Goal: Information Seeking & Learning: Learn about a topic

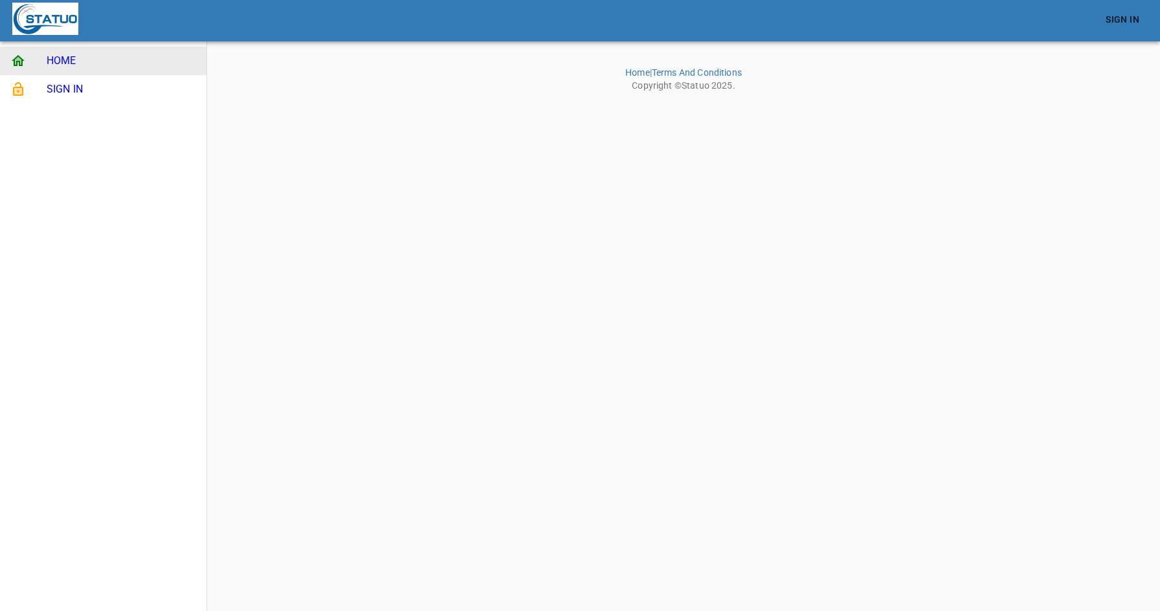
click at [822, 97] on html "Sign In HOME SIGN IN Home | Terms And Conditions Copyright © Statuo 2025 ." at bounding box center [580, 48] width 1160 height 97
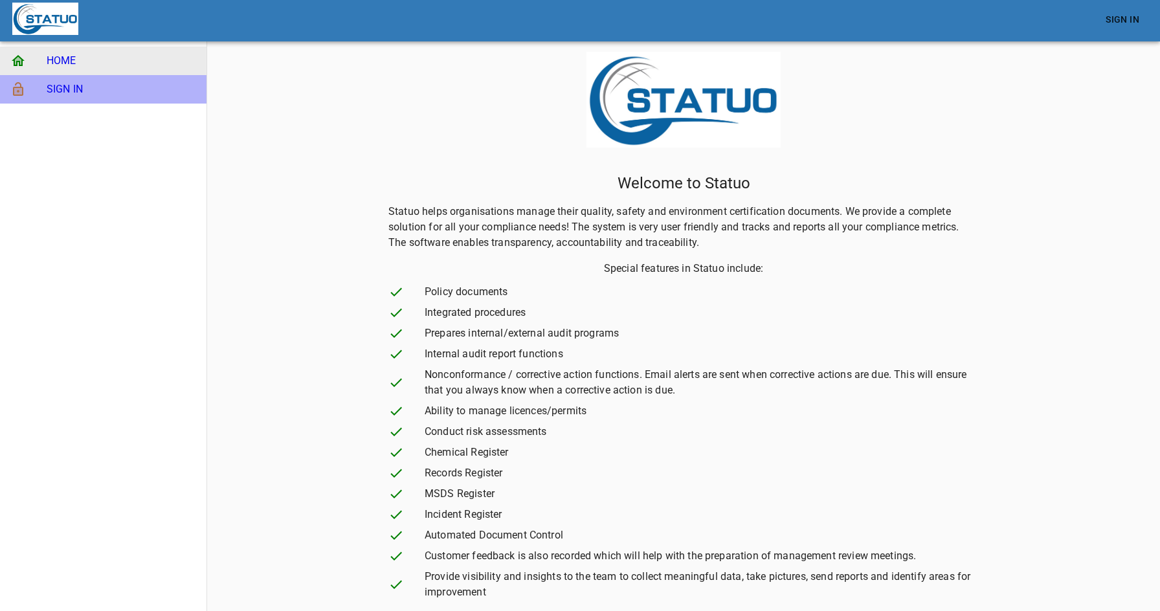
click at [113, 89] on span "SIGN IN" at bounding box center [122, 90] width 150 height 16
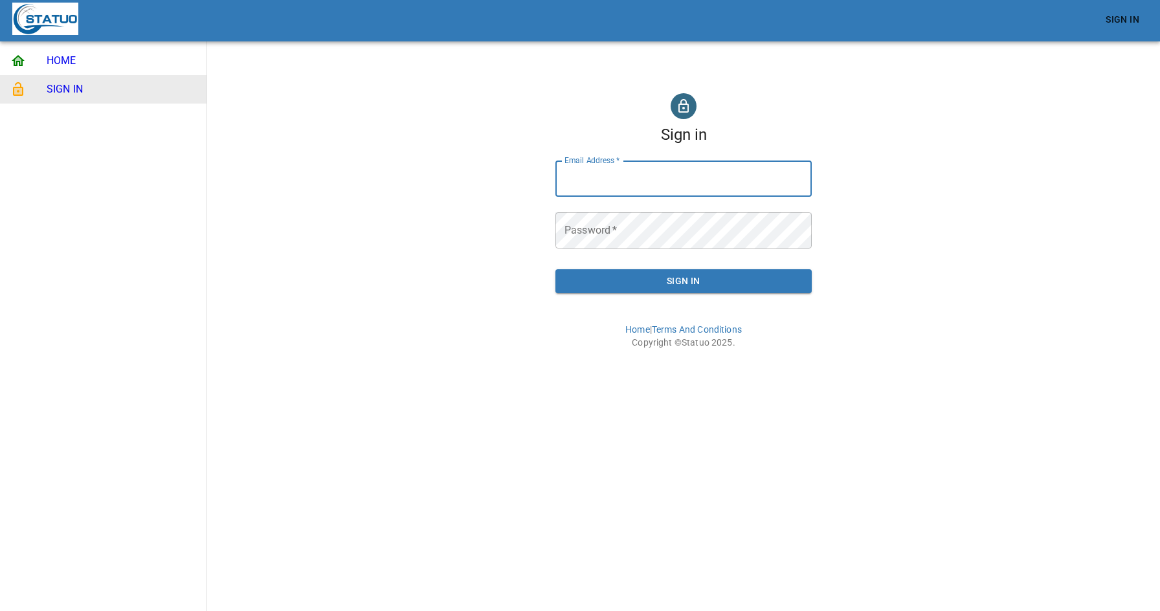
click at [624, 164] on input "Email Address   *" at bounding box center [684, 179] width 256 height 36
click at [647, 186] on input "Email Address   *" at bounding box center [684, 179] width 256 height 36
type input "[EMAIL_ADDRESS][DOMAIN_NAME]"
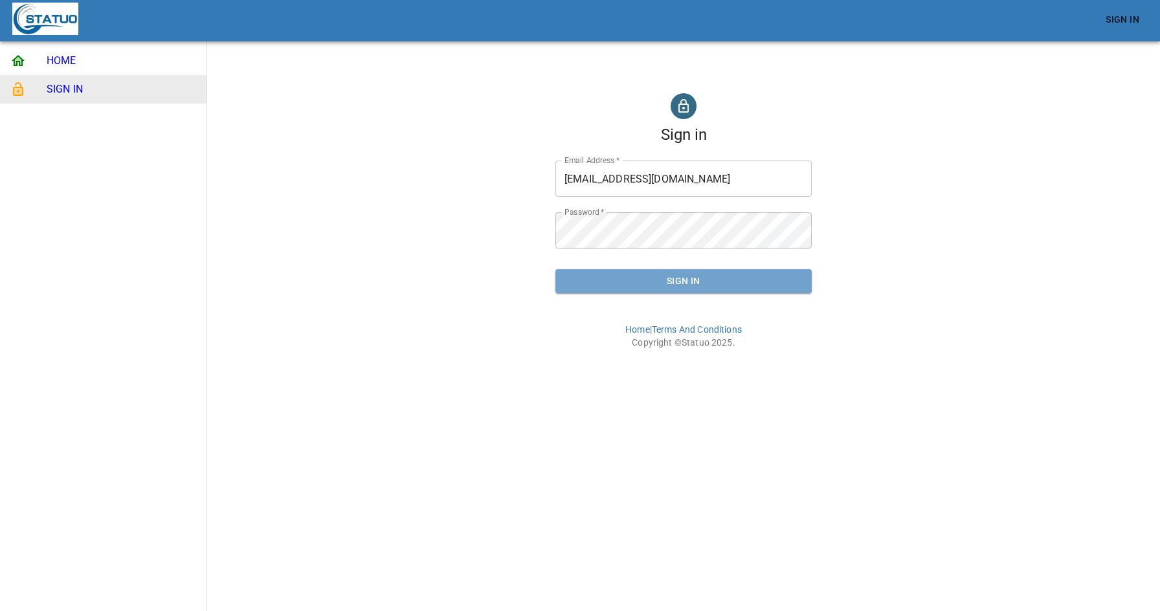
click at [686, 279] on span "Sign In" at bounding box center [684, 281] width 236 height 16
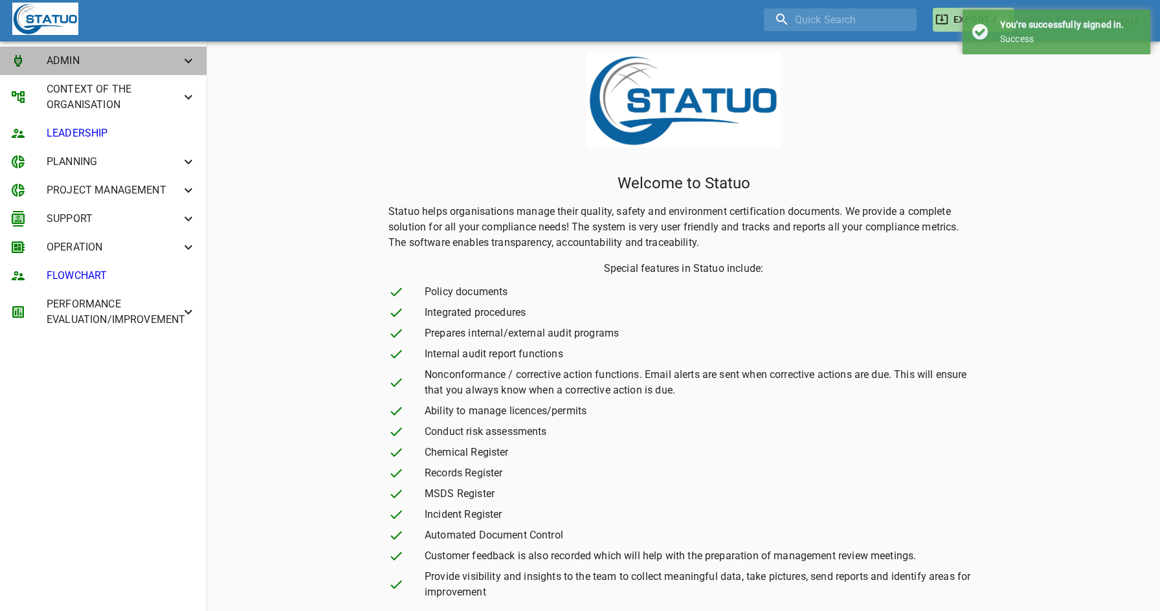
click at [135, 58] on span "ADMIN" at bounding box center [114, 61] width 134 height 16
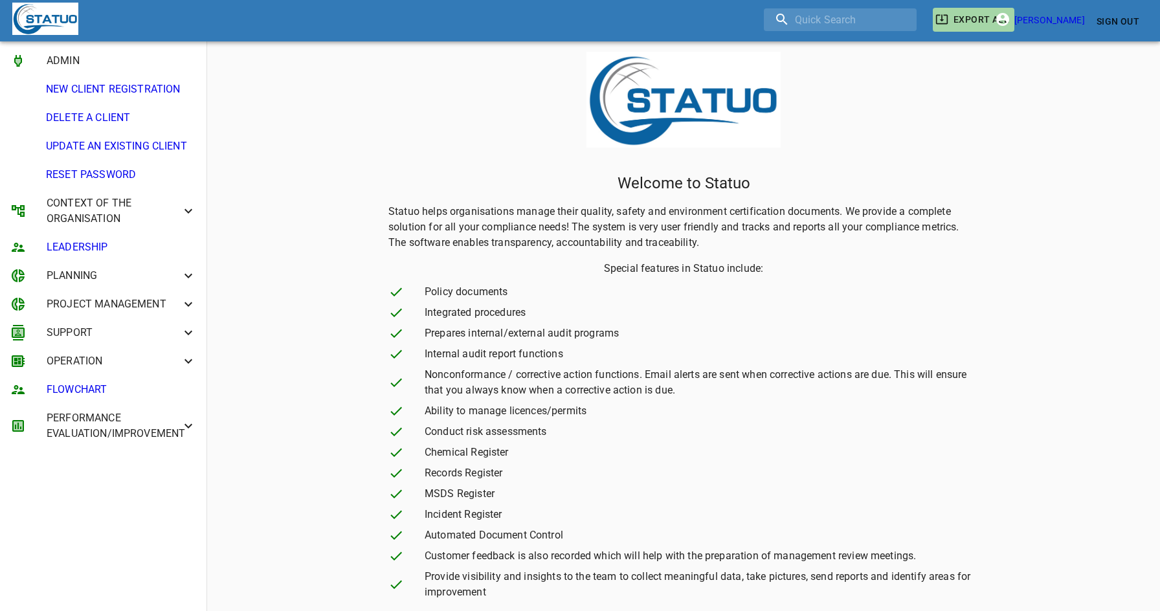
click at [144, 91] on span "NEW CLIENT REGISTRATION" at bounding box center [121, 90] width 150 height 16
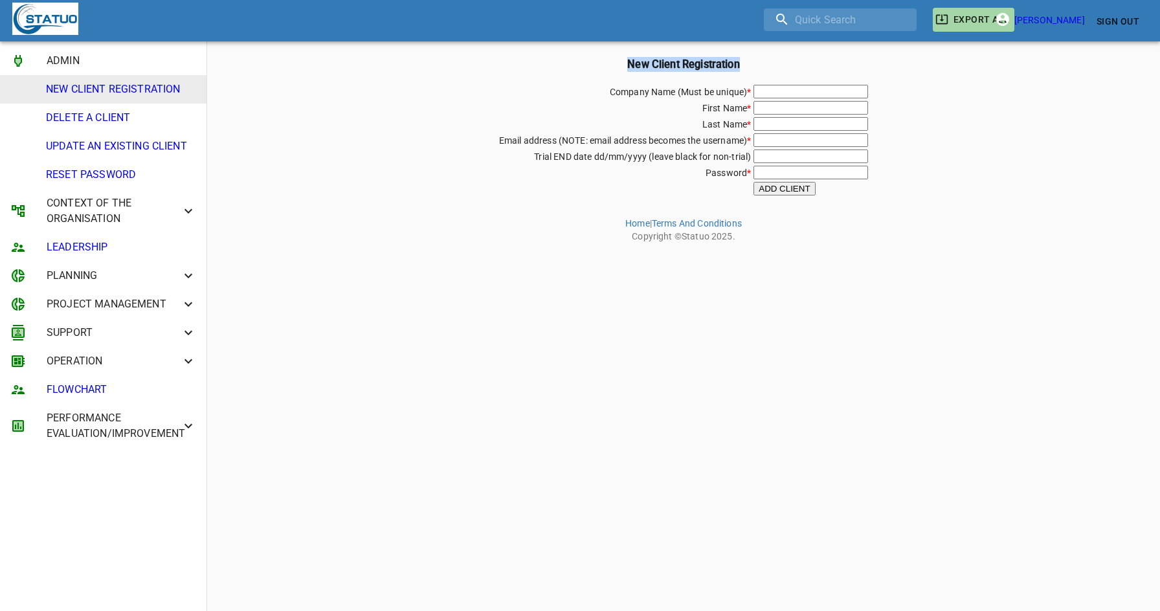
drag, startPoint x: 238, startPoint y: 183, endPoint x: 106, endPoint y: 71, distance: 173.6
click at [106, 71] on div "EXPORT ALL [PERSON_NAME] Sign Out ADMIN NEW CLIENT REGISTRATION DELETE A CLIENT…" at bounding box center [580, 124] width 1160 height 248
click at [87, 58] on span "ADMIN" at bounding box center [114, 61] width 134 height 16
click at [124, 120] on span "DELETE A CLIENT" at bounding box center [121, 118] width 150 height 16
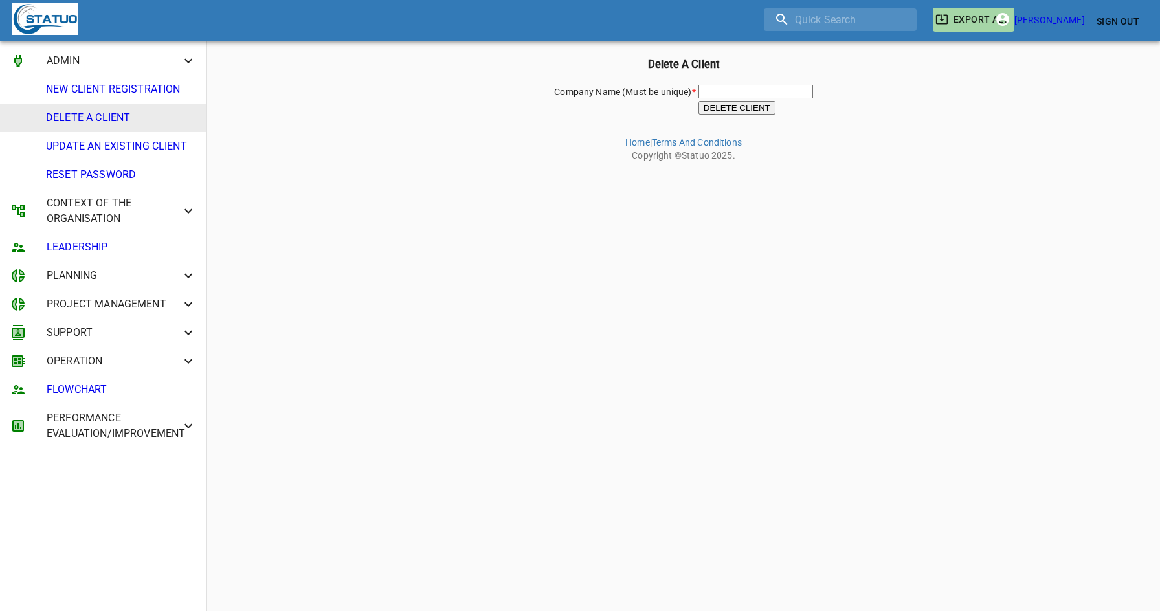
click at [290, 167] on html "EXPORT ALL [PERSON_NAME] Sign Out ADMIN NEW CLIENT REGISTRATION DELETE A CLIENT…" at bounding box center [580, 83] width 1160 height 167
click at [726, 93] on input "text" at bounding box center [756, 92] width 115 height 14
click at [515, 167] on html "EXPORT ALL [PERSON_NAME] Sign Out ADMIN NEW CLIENT REGISTRATION DELETE A CLIENT…" at bounding box center [580, 83] width 1160 height 167
click at [164, 155] on li "UPDATE AN EXISTING CLIENT" at bounding box center [103, 146] width 207 height 28
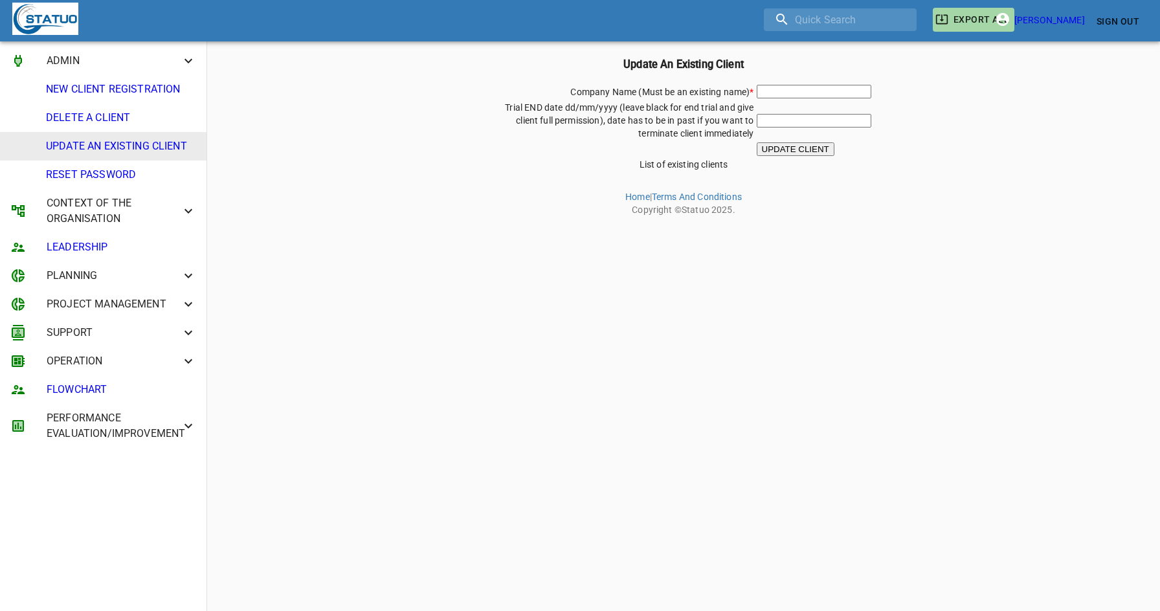
click at [487, 221] on html "EXPORT ALL [PERSON_NAME] Sign Out ADMIN NEW CLIENT REGISTRATION DELETE A CLIENT…" at bounding box center [580, 110] width 1160 height 221
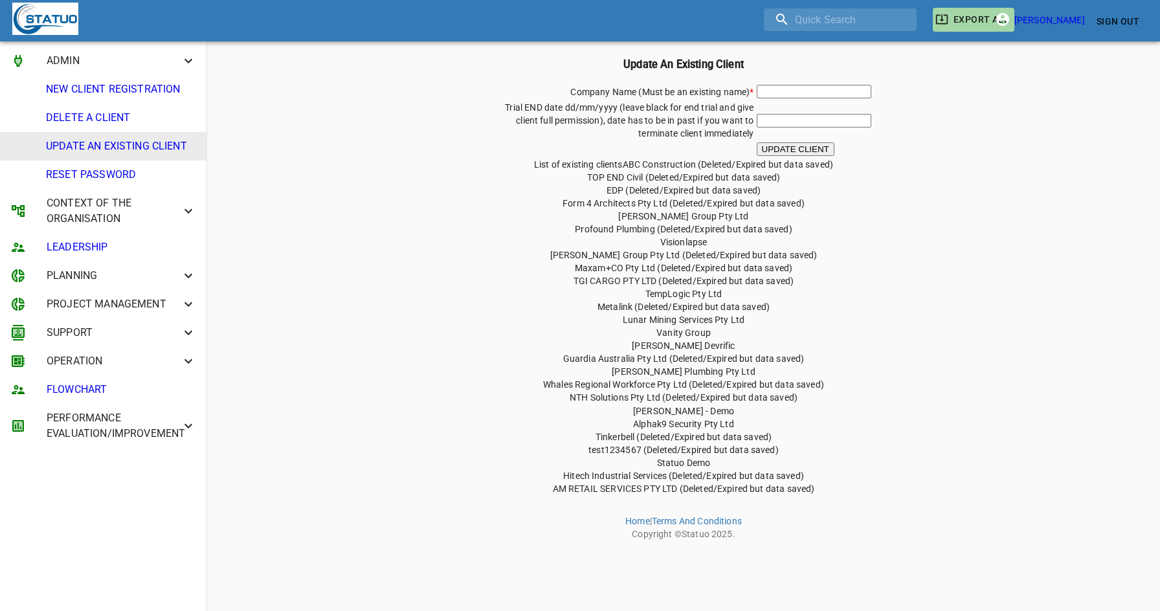
click at [475, 324] on div "Company Name (Must be an existing name) * Trial END date dd/mm/yyyy (leave blac…" at bounding box center [683, 289] width 943 height 412
drag, startPoint x: 533, startPoint y: 163, endPoint x: 624, endPoint y: 162, distance: 91.3
click at [624, 162] on div "Company Name (Must be an existing name) * Trial END date dd/mm/yyyy (leave blac…" at bounding box center [683, 289] width 943 height 412
click at [629, 169] on span "ABC Construction (Deleted/Expired but data saved)" at bounding box center [728, 164] width 210 height 10
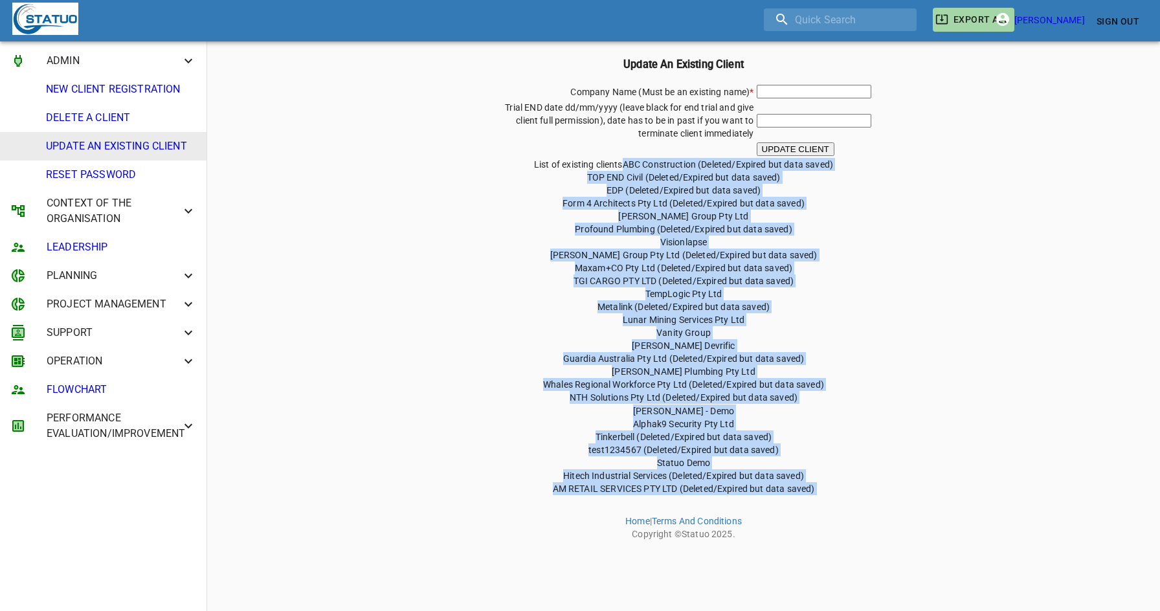
drag, startPoint x: 625, startPoint y: 164, endPoint x: 823, endPoint y: 500, distance: 390.6
click at [823, 500] on main "Update An Existing Client Company Name (Must be an existing name) * Trial END d…" at bounding box center [683, 273] width 953 height 546
click at [697, 159] on div "Company Name (Must be an existing name) * Trial END date dd/mm/yyyy (leave blac…" at bounding box center [683, 289] width 943 height 412
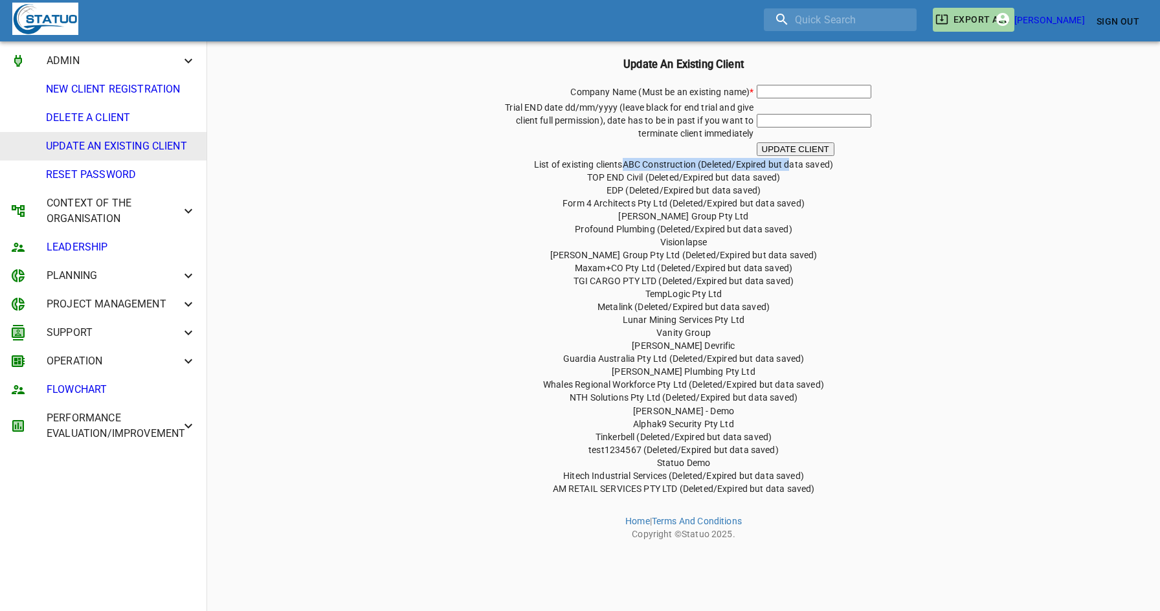
drag, startPoint x: 624, startPoint y: 164, endPoint x: 792, endPoint y: 163, distance: 168.3
click at [792, 163] on span "ABC Construction (Deleted/Expired but data saved)" at bounding box center [728, 164] width 210 height 10
click at [840, 164] on div "Company Name (Must be an existing name) * Trial END date dd/mm/yyyy (leave blac…" at bounding box center [683, 289] width 943 height 412
drag, startPoint x: 609, startPoint y: 190, endPoint x: 660, endPoint y: 190, distance: 51.1
click at [660, 190] on span "EDP (Deleted/Expired but data saved)" at bounding box center [684, 190] width 154 height 10
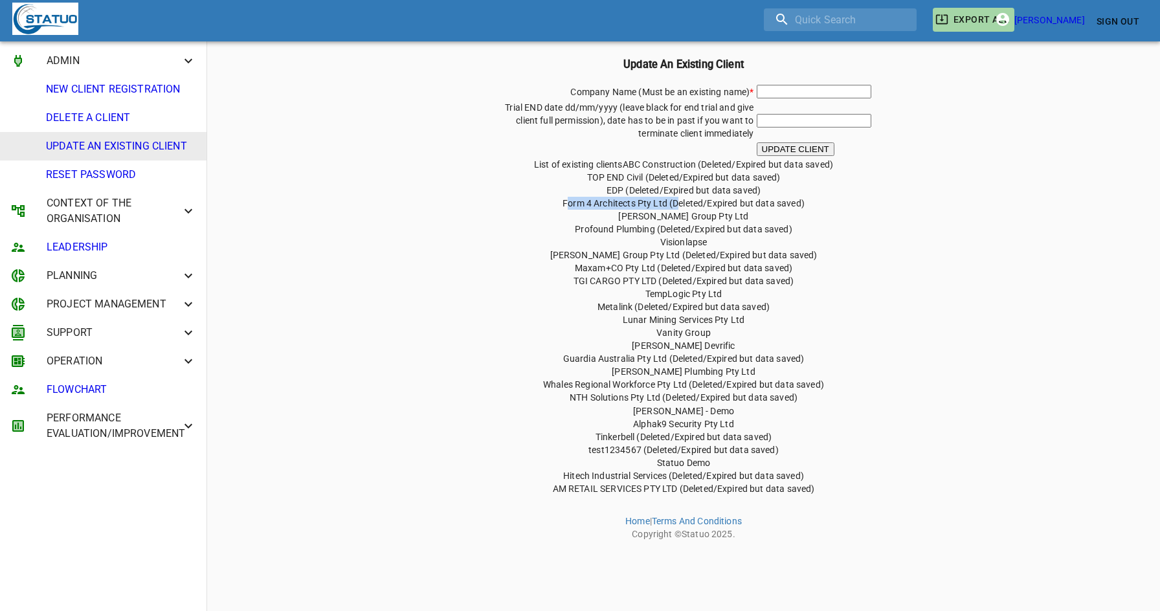
drag, startPoint x: 569, startPoint y: 203, endPoint x: 672, endPoint y: 205, distance: 103.0
click at [677, 203] on span "Form 4 Architects Pty Ltd (Deleted/Expired but data saved)" at bounding box center [684, 203] width 242 height 10
drag, startPoint x: 626, startPoint y: 218, endPoint x: 747, endPoint y: 218, distance: 120.4
click at [747, 218] on div "Company Name (Must be an existing name) * Trial END date dd/mm/yyyy (leave blac…" at bounding box center [683, 289] width 943 height 412
drag, startPoint x: 646, startPoint y: 229, endPoint x: 710, endPoint y: 229, distance: 64.1
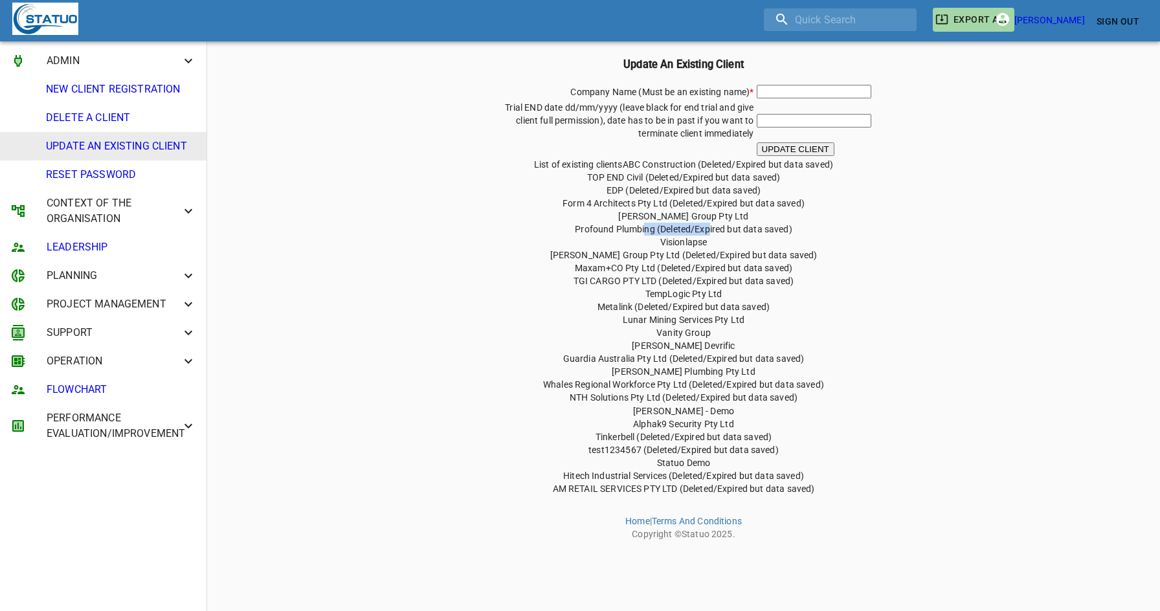
click at [710, 229] on span "Profound Plumbing (Deleted/Expired but data saved)" at bounding box center [684, 229] width 218 height 10
click at [684, 245] on span "Visionlapse" at bounding box center [683, 242] width 47 height 10
drag, startPoint x: 677, startPoint y: 260, endPoint x: 680, endPoint y: 284, distance: 23.5
click at [680, 284] on div "Company Name (Must be an existing name) * Trial END date dd/mm/yyyy (leave blac…" at bounding box center [683, 289] width 943 height 412
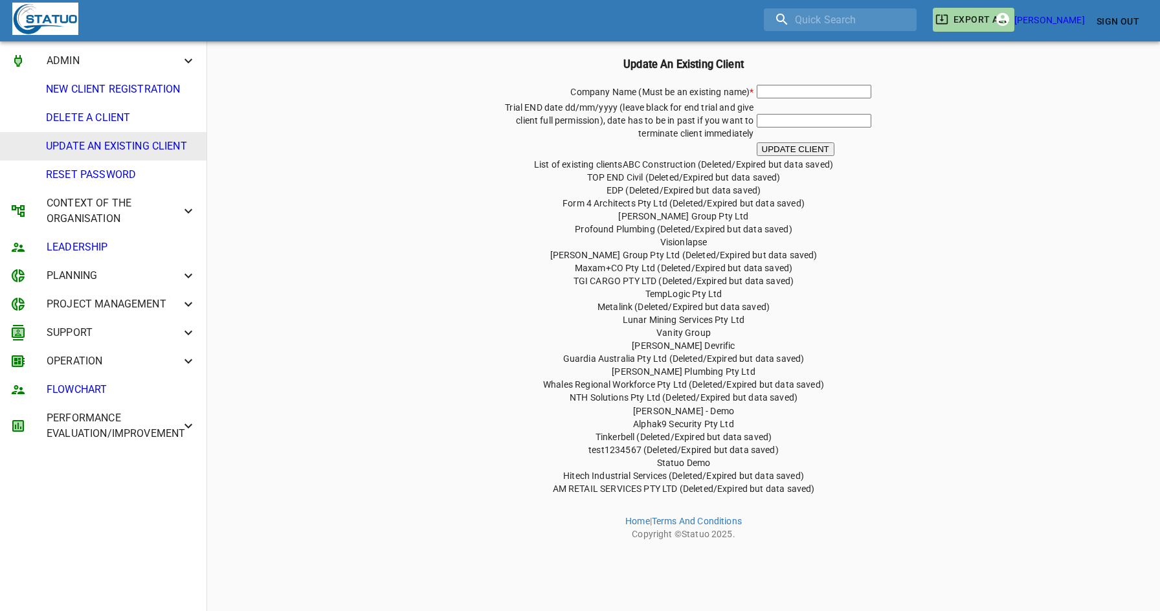
click at [666, 255] on span "[PERSON_NAME] Group Pty Ltd (Deleted/Expired but data saved)" at bounding box center [683, 255] width 267 height 10
click at [668, 264] on span "Maxam+CO Pty Ltd (Deleted/Expired but data saved)" at bounding box center [684, 268] width 218 height 10
drag, startPoint x: 730, startPoint y: 293, endPoint x: 644, endPoint y: 296, distance: 85.5
click at [644, 296] on div "Company Name (Must be an existing name) * Trial END date dd/mm/yyyy (leave blac…" at bounding box center [683, 289] width 943 height 412
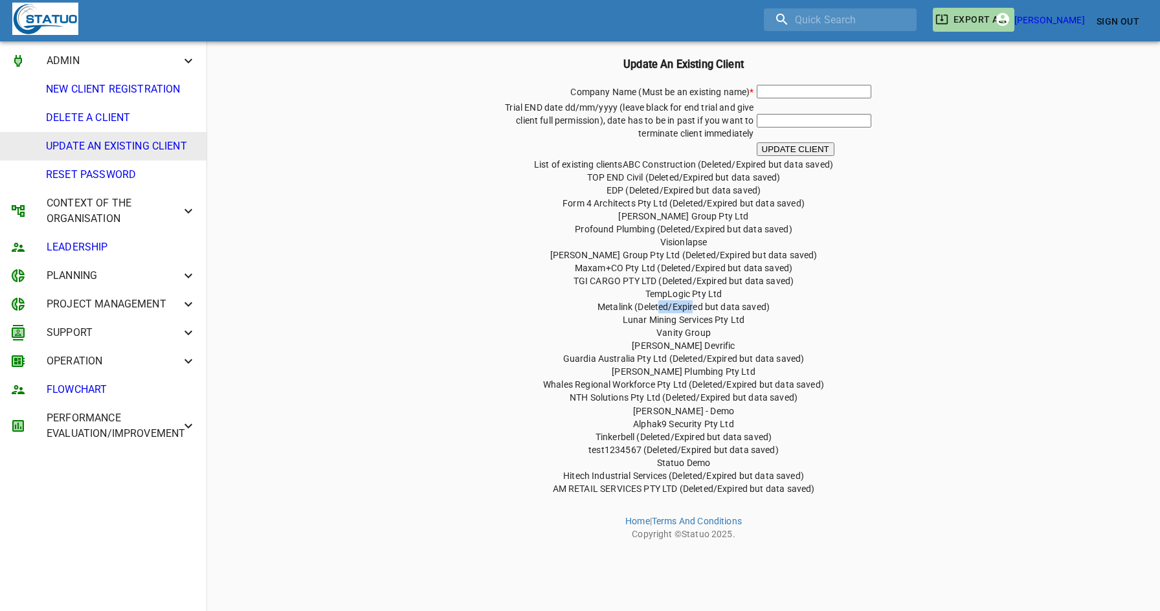
drag, startPoint x: 658, startPoint y: 311, endPoint x: 699, endPoint y: 311, distance: 40.1
click at [699, 311] on span "Metalink (Deleted/Expired but data saved)" at bounding box center [684, 307] width 172 height 10
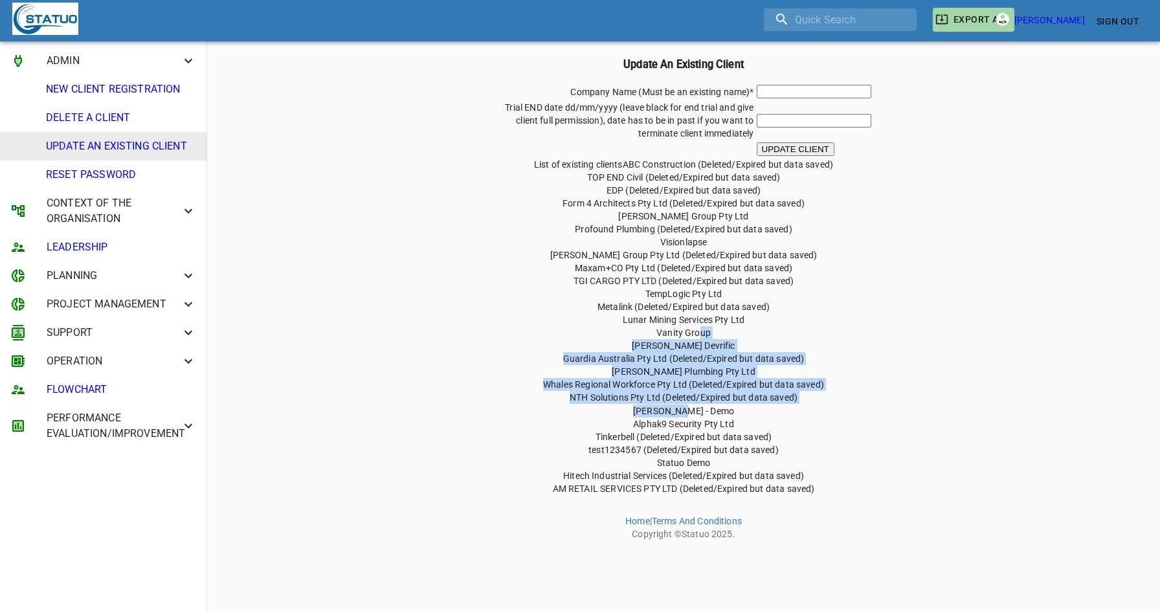
drag, startPoint x: 697, startPoint y: 327, endPoint x: 690, endPoint y: 412, distance: 85.8
click at [690, 412] on div "Company Name (Must be an existing name) * Trial END date dd/mm/yyyy (leave blac…" at bounding box center [683, 289] width 943 height 412
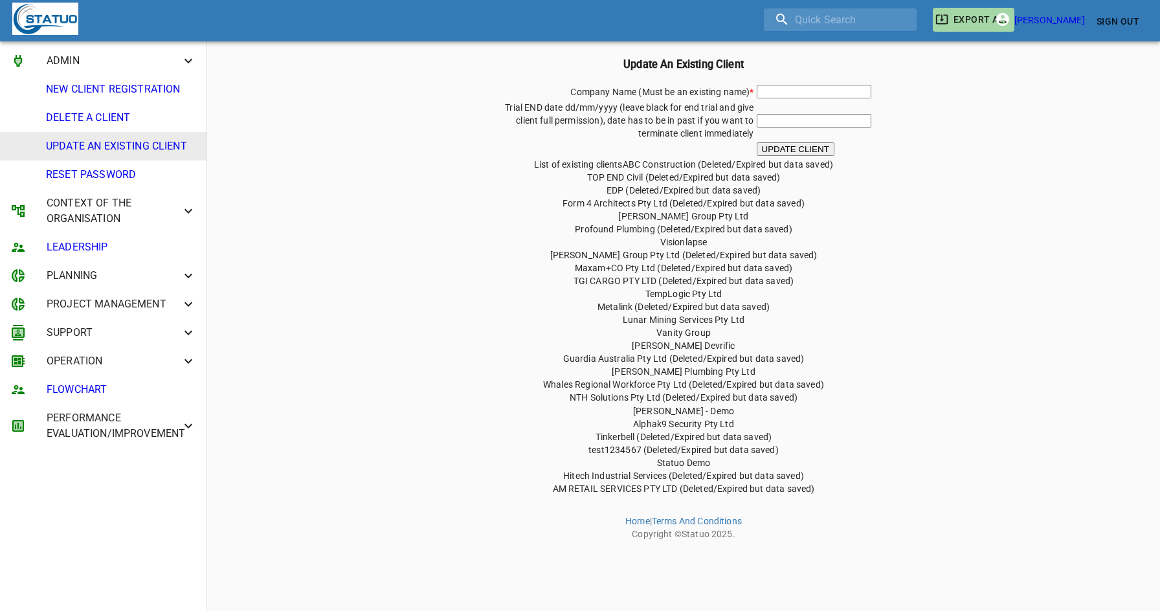
click at [720, 449] on span "test1234567 (Deleted/Expired but data saved)" at bounding box center [684, 450] width 190 height 10
drag, startPoint x: 703, startPoint y: 466, endPoint x: 682, endPoint y: 464, distance: 21.5
click at [682, 464] on span "Statuo Demo" at bounding box center [684, 463] width 54 height 10
drag, startPoint x: 710, startPoint y: 412, endPoint x: 688, endPoint y: 412, distance: 21.4
click at [688, 412] on span "[PERSON_NAME] - Demo" at bounding box center [683, 411] width 101 height 10
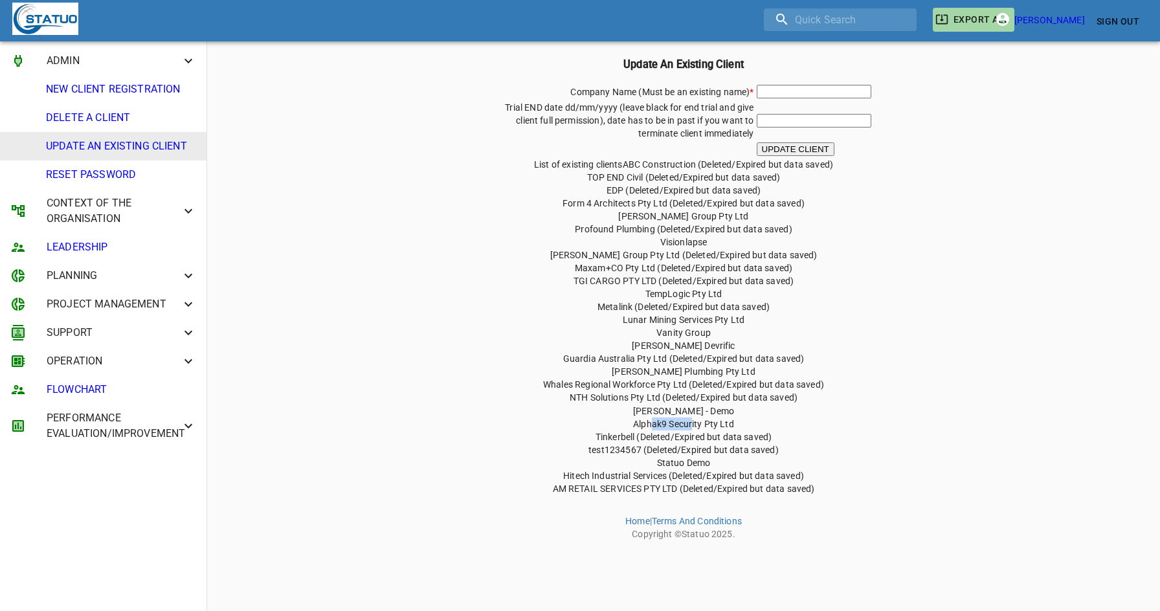
drag, startPoint x: 691, startPoint y: 426, endPoint x: 654, endPoint y: 428, distance: 37.6
click at [654, 428] on span "Alphak9 Security Pty Ltd" at bounding box center [683, 424] width 101 height 10
click at [689, 374] on span "[PERSON_NAME] Plumbing Pty Ltd" at bounding box center [684, 371] width 144 height 10
click at [681, 319] on span "Lunar Mining Services Pty Ltd" at bounding box center [684, 320] width 122 height 10
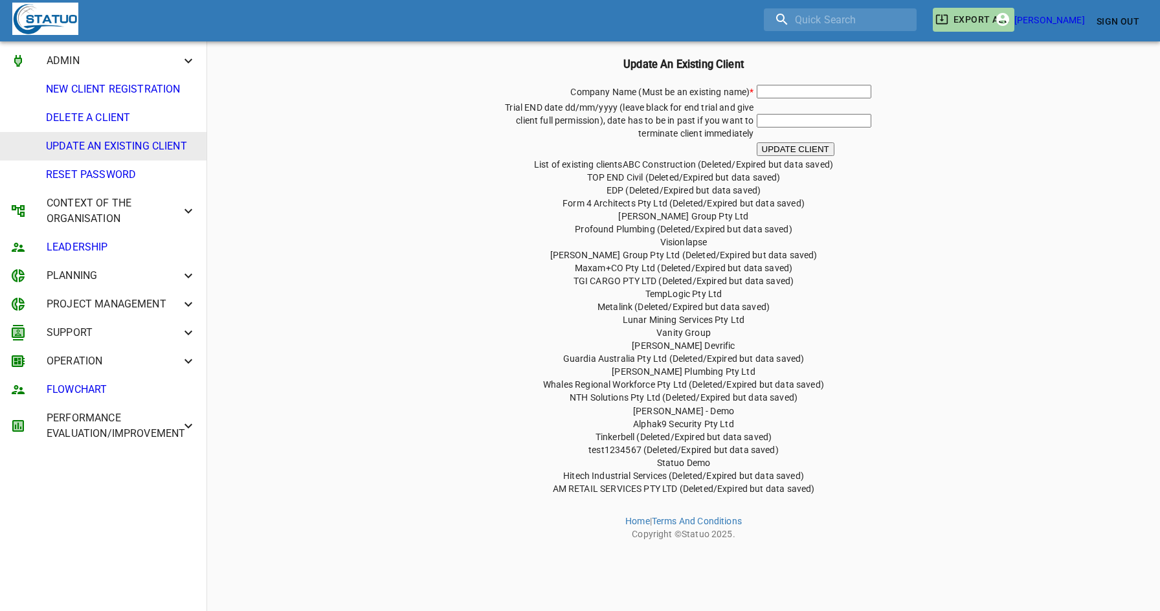
click at [676, 297] on span "TempLogic Pty Ltd" at bounding box center [684, 294] width 77 height 10
click at [680, 239] on span "Visionlapse" at bounding box center [683, 242] width 47 height 10
click at [675, 218] on span "[PERSON_NAME] Group Pty Ltd" at bounding box center [683, 216] width 130 height 10
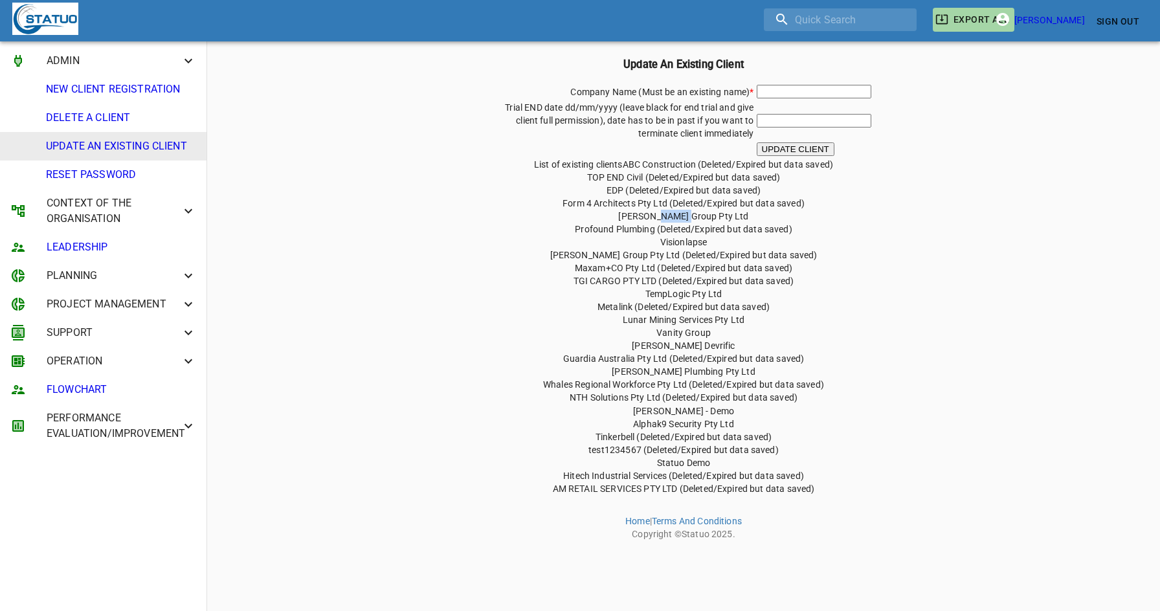
click at [675, 218] on span "[PERSON_NAME] Group Pty Ltd" at bounding box center [683, 216] width 130 height 10
click at [852, 377] on div "Company Name (Must be an existing name) * Trial END date dd/mm/yyyy (leave blac…" at bounding box center [683, 289] width 943 height 412
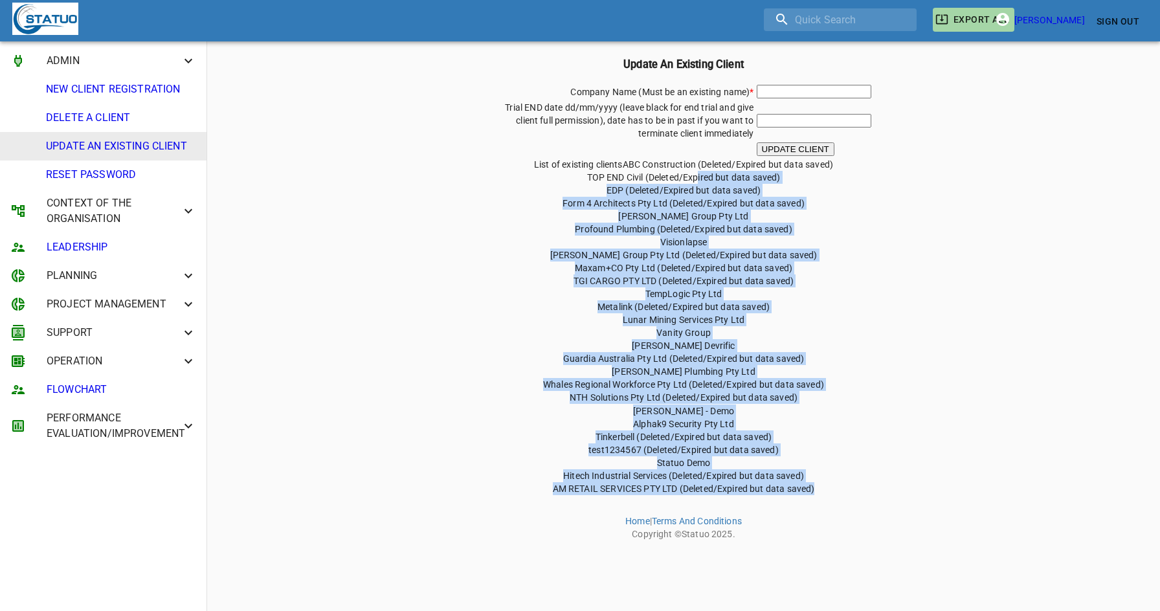
drag, startPoint x: 821, startPoint y: 493, endPoint x: 697, endPoint y: 176, distance: 339.9
click at [697, 176] on div "Company Name (Must be an existing name) * Trial END date dd/mm/yyyy (leave blac…" at bounding box center [683, 289] width 943 height 412
click at [843, 278] on div "Company Name (Must be an existing name) * Trial END date dd/mm/yyyy (leave blac…" at bounding box center [683, 289] width 943 height 412
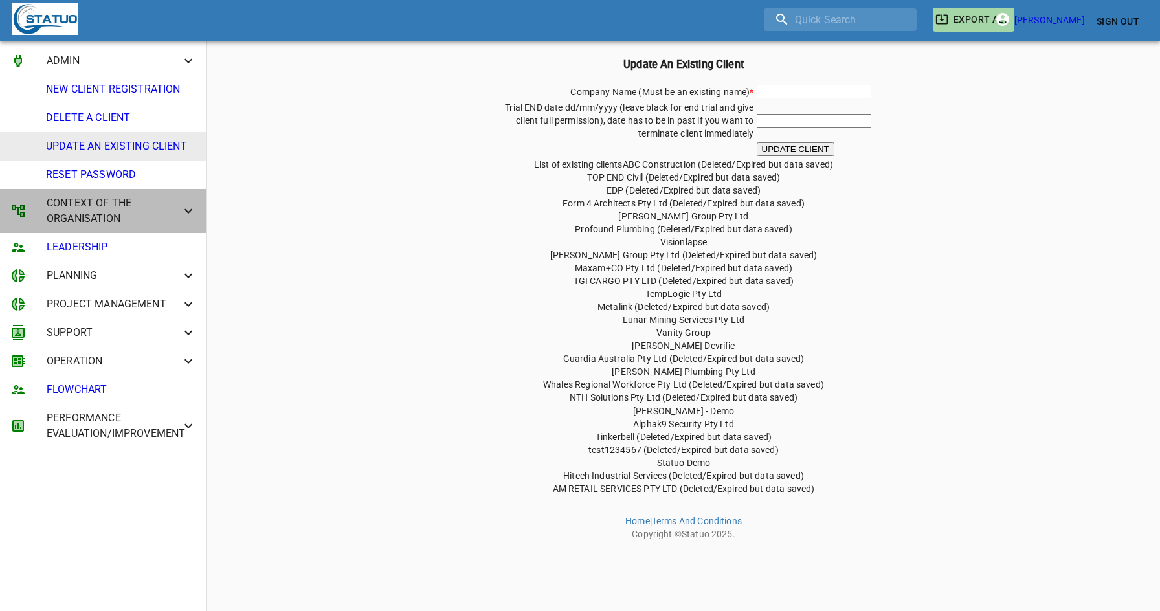
click at [152, 218] on span "CONTEXT OF THE ORGANISATION" at bounding box center [114, 211] width 134 height 31
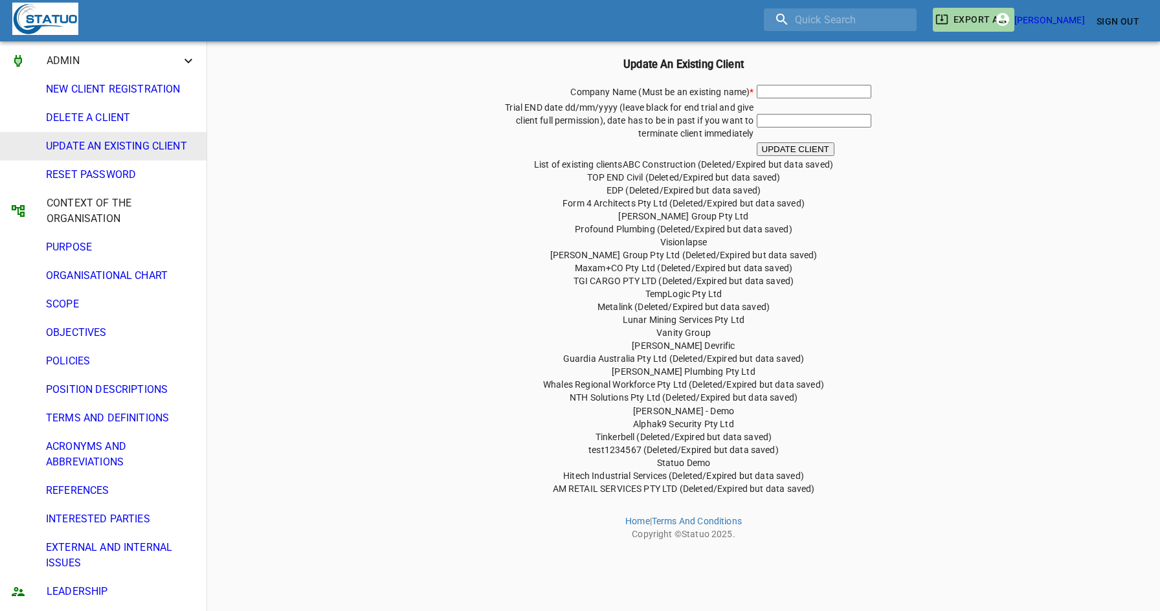
click at [94, 249] on span "PURPOSE" at bounding box center [121, 248] width 150 height 16
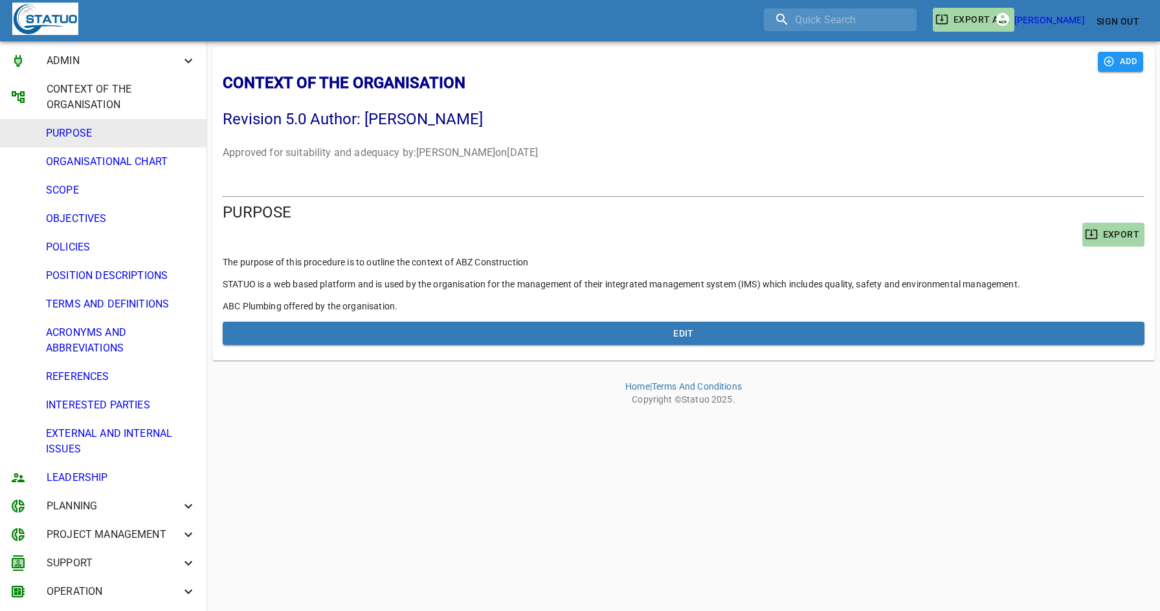
click at [80, 163] on span "ORGANISATIONAL CHART" at bounding box center [121, 162] width 150 height 16
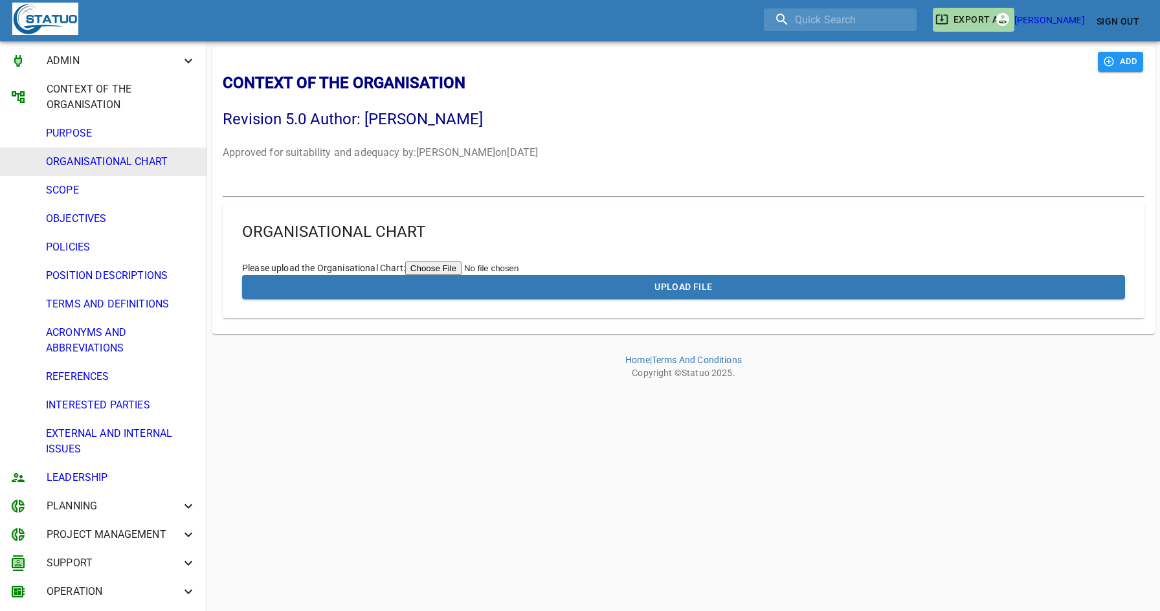
click at [81, 190] on span "SCOPE" at bounding box center [121, 191] width 150 height 16
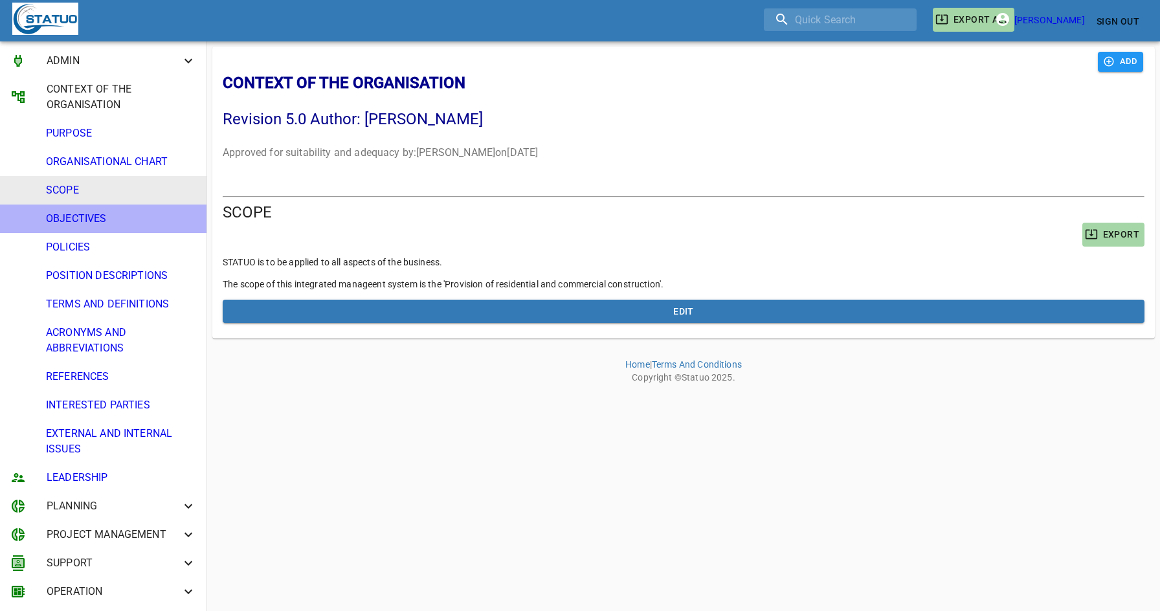
click at [95, 226] on span "OBJECTIVES" at bounding box center [121, 219] width 150 height 16
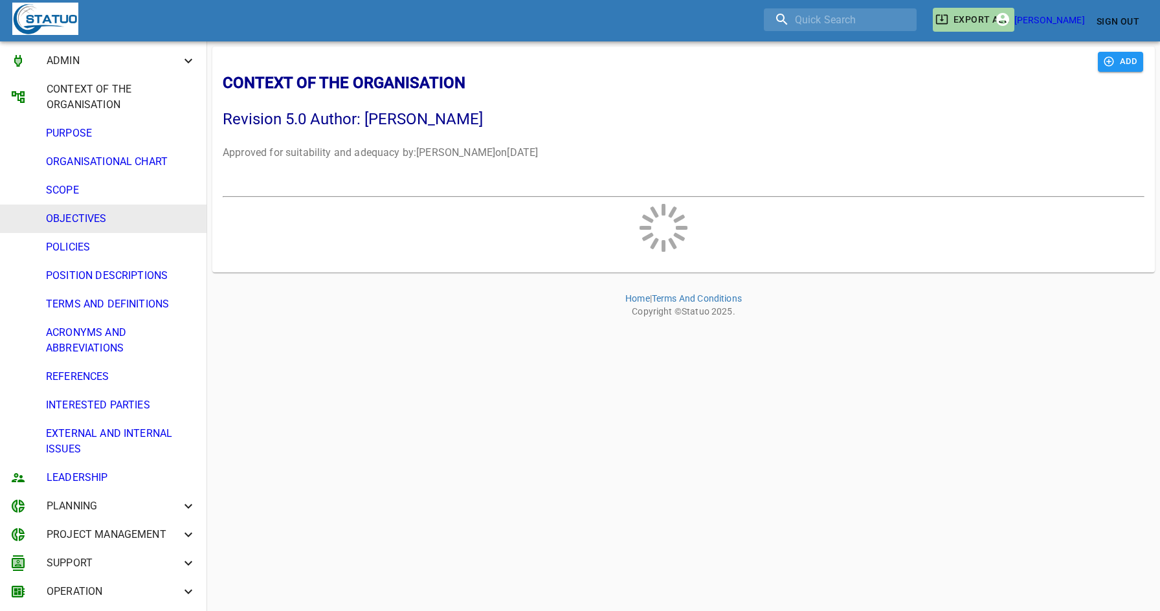
click at [96, 246] on span "POLICIES" at bounding box center [121, 248] width 150 height 16
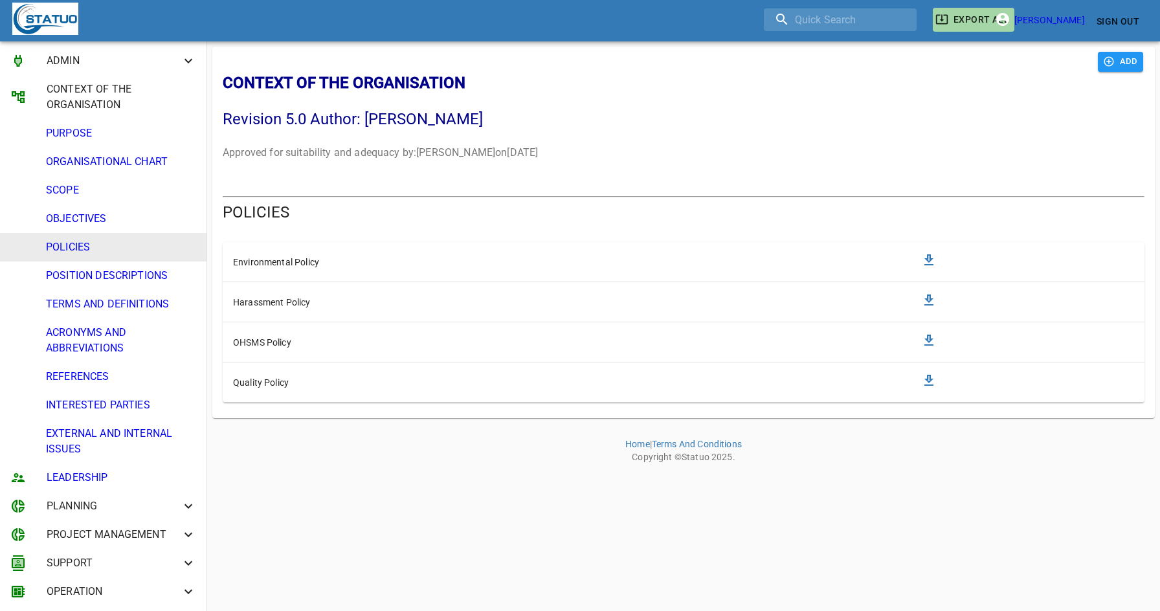
click at [104, 272] on span "POSITION DESCRIPTIONS" at bounding box center [121, 276] width 150 height 16
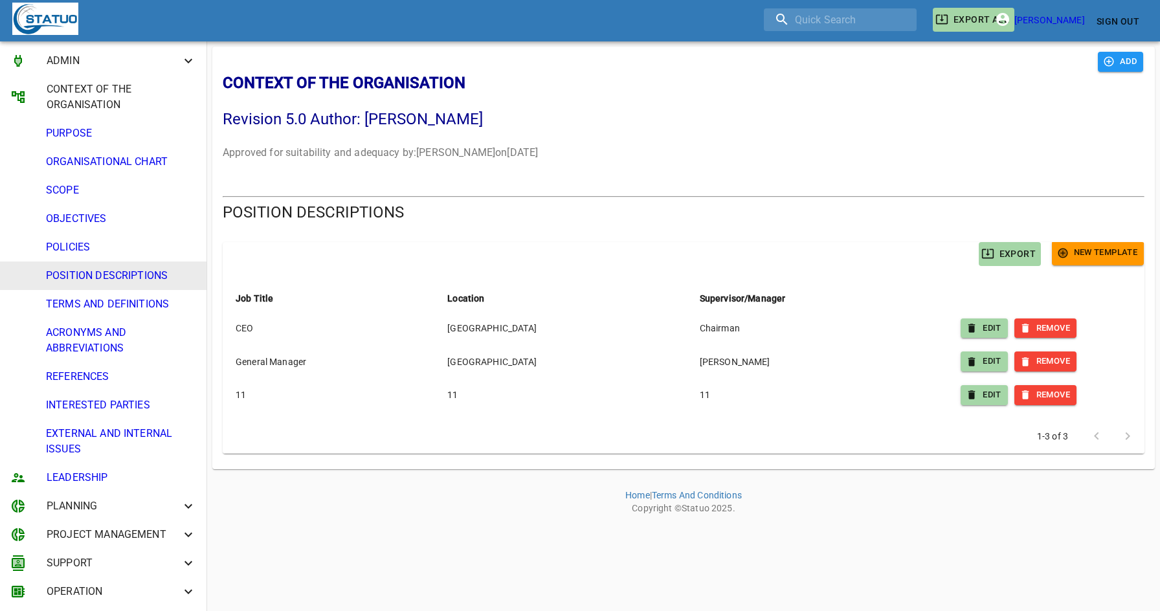
click at [102, 316] on li "TERMS AND DEFINITIONS" at bounding box center [103, 304] width 207 height 28
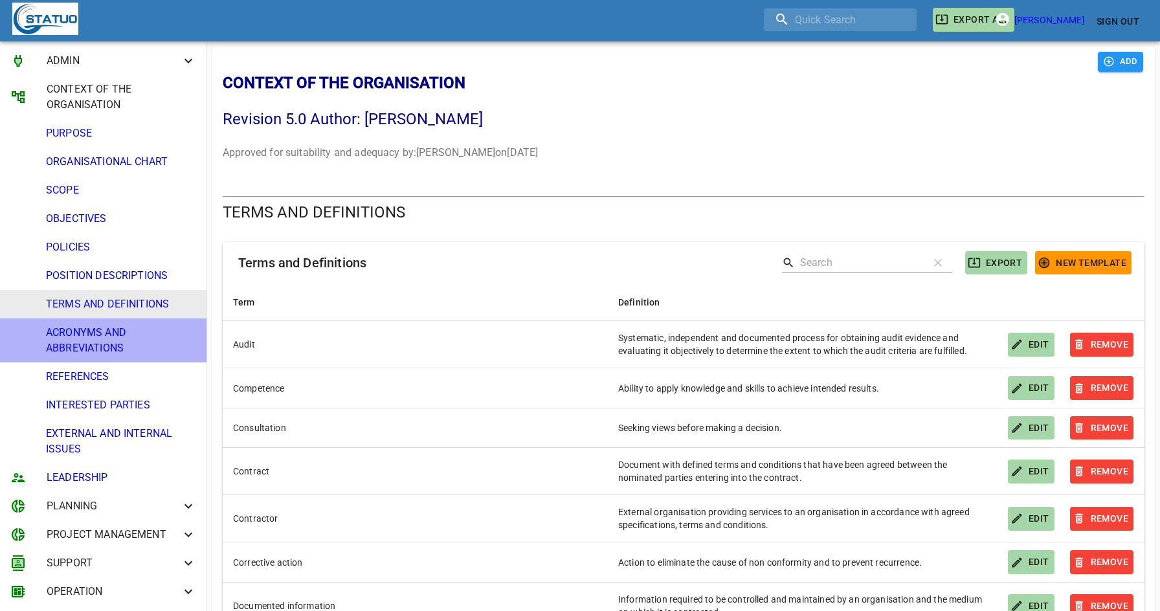
click at [104, 341] on span "ACRONYMS AND ABBREVIATIONS" at bounding box center [121, 340] width 150 height 31
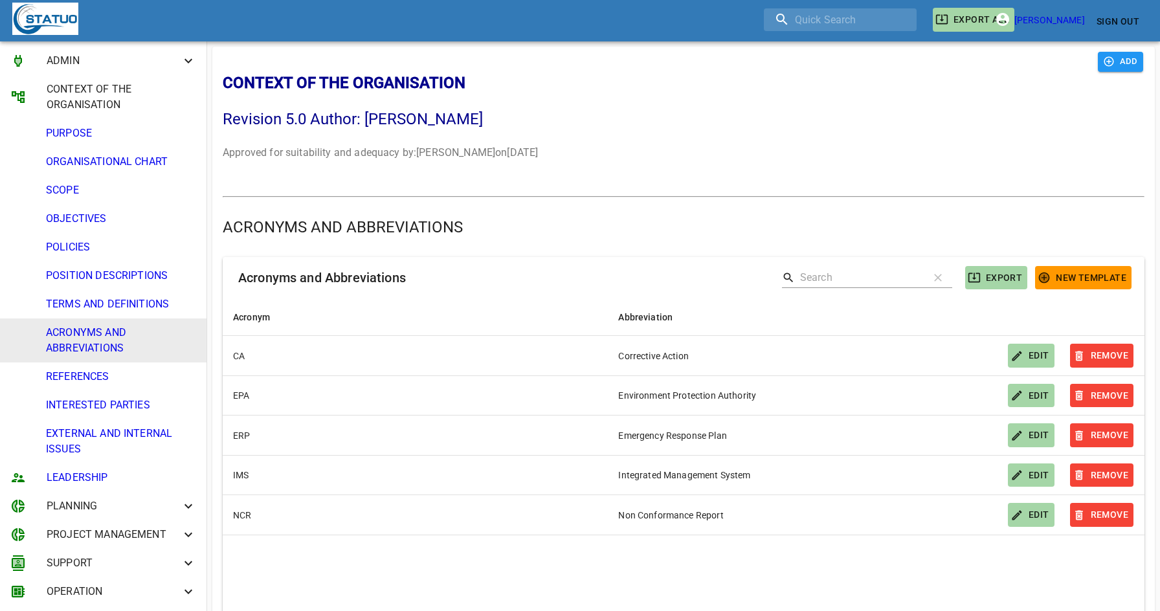
scroll to position [73, 0]
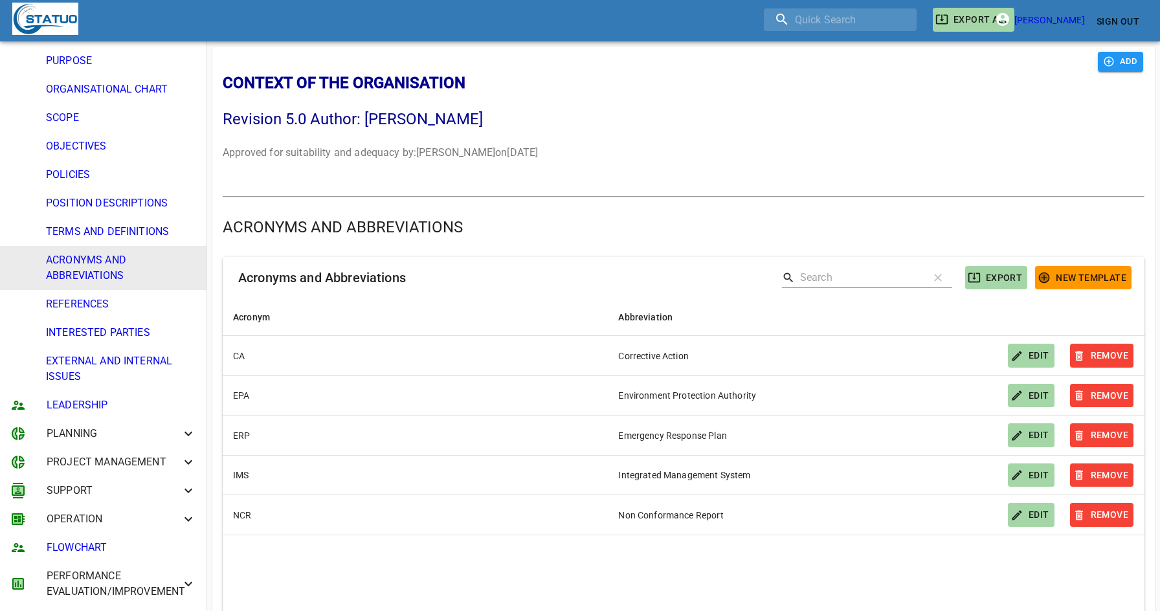
click at [106, 410] on span "LEADERSHIP" at bounding box center [122, 406] width 150 height 16
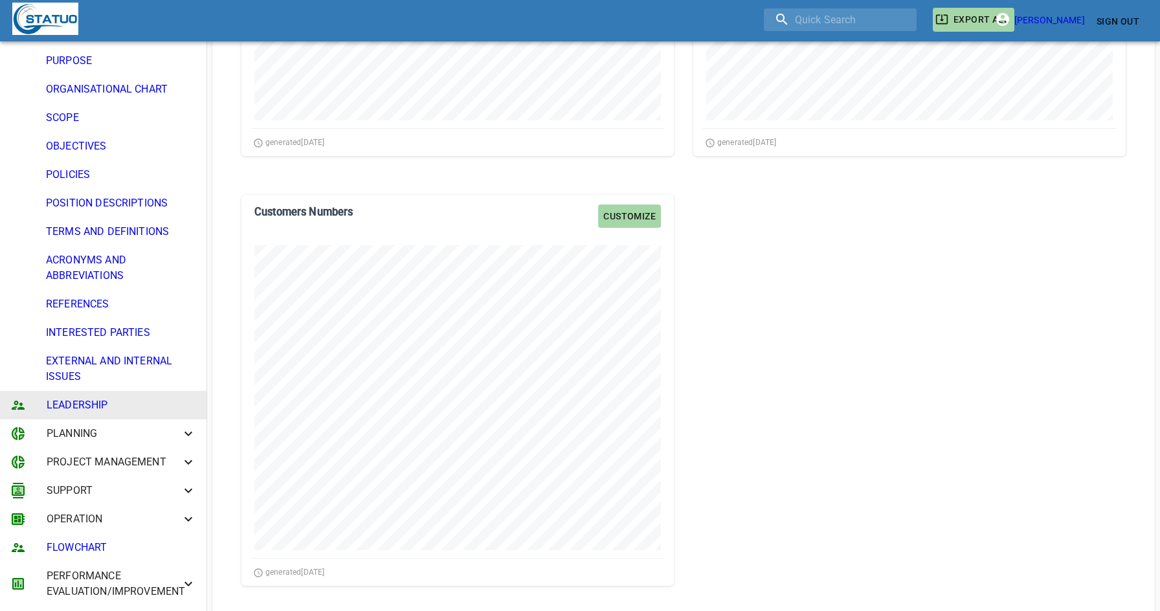
scroll to position [433, 0]
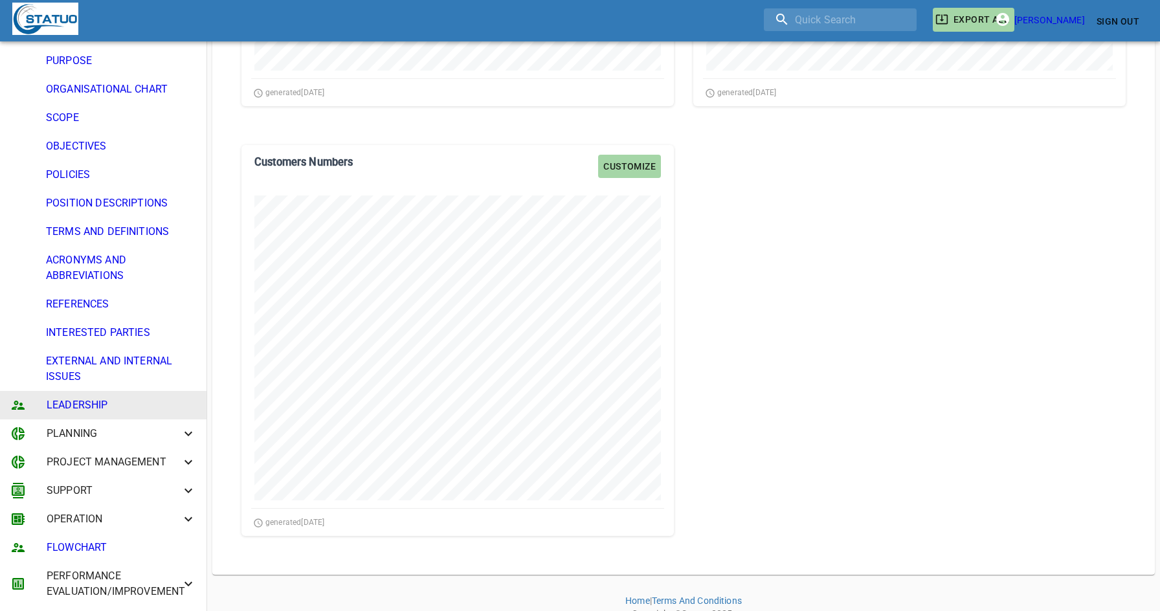
click at [105, 429] on span "PLANNING" at bounding box center [114, 434] width 134 height 16
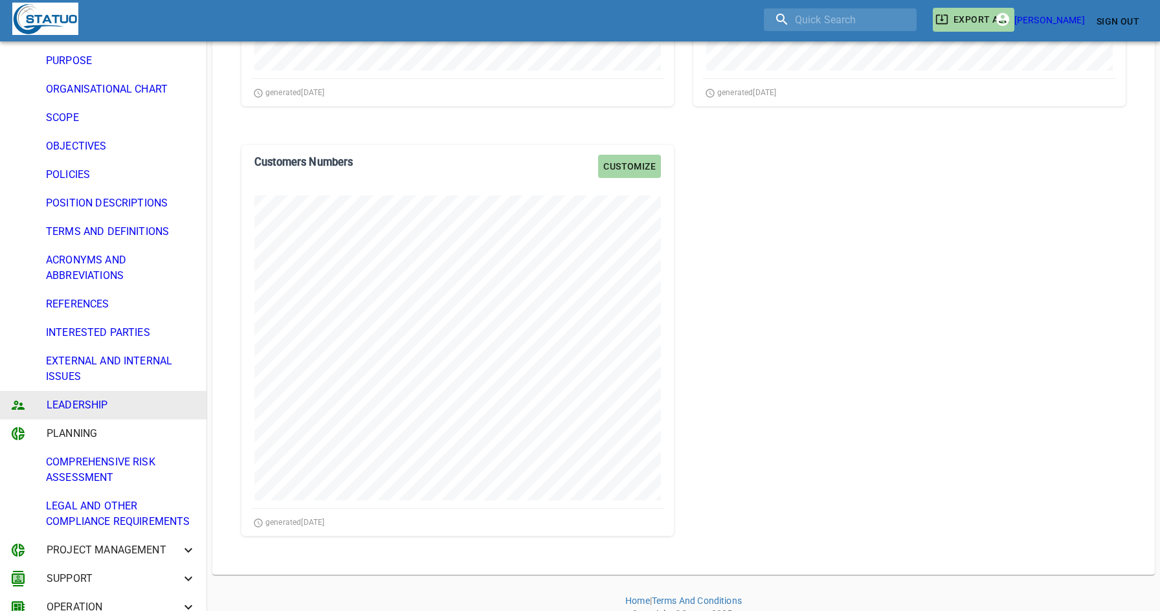
click at [109, 460] on span "COMPREHENSIVE RISK ASSESSMENT" at bounding box center [121, 470] width 150 height 31
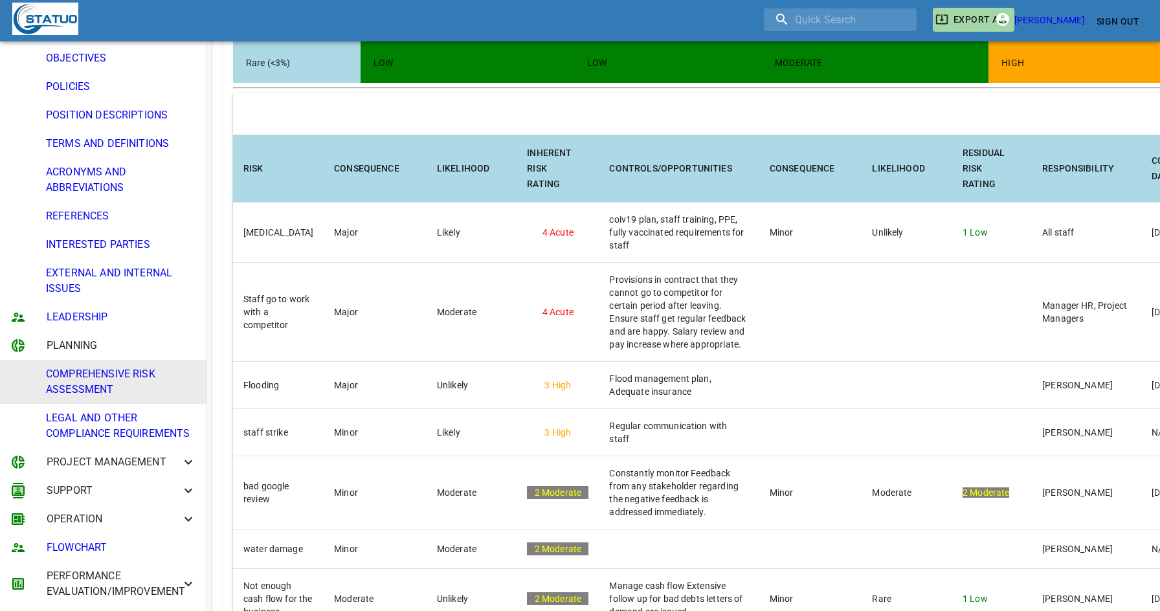
scroll to position [664, 0]
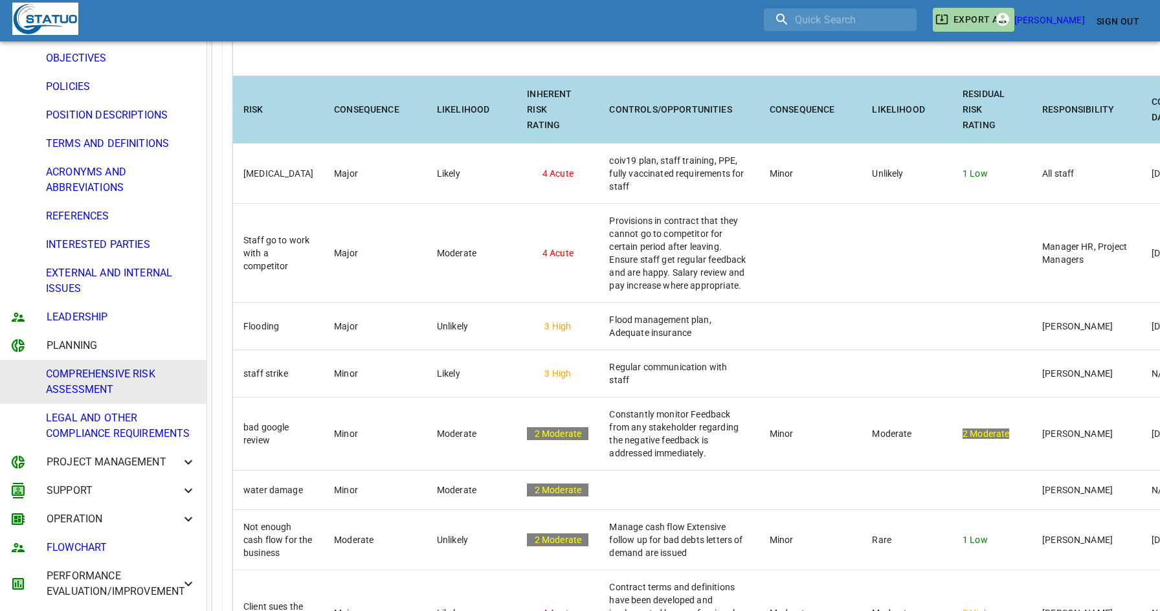
click at [122, 462] on span "PROJECT MANAGEMENT" at bounding box center [114, 463] width 134 height 16
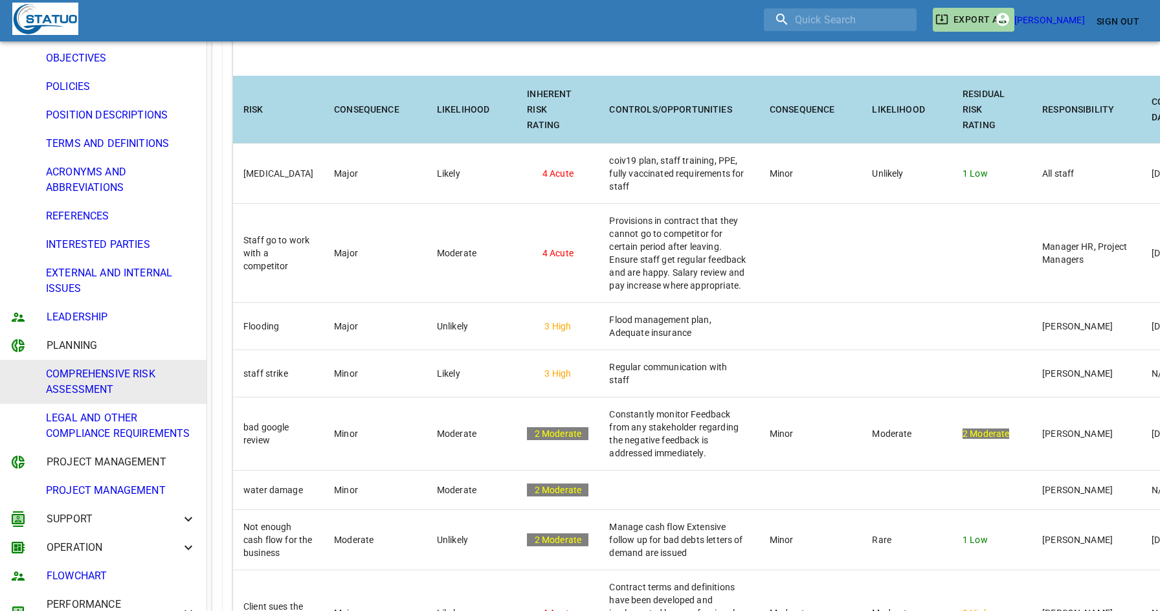
click at [118, 491] on span "PROJECT MANAGEMENT" at bounding box center [121, 491] width 150 height 16
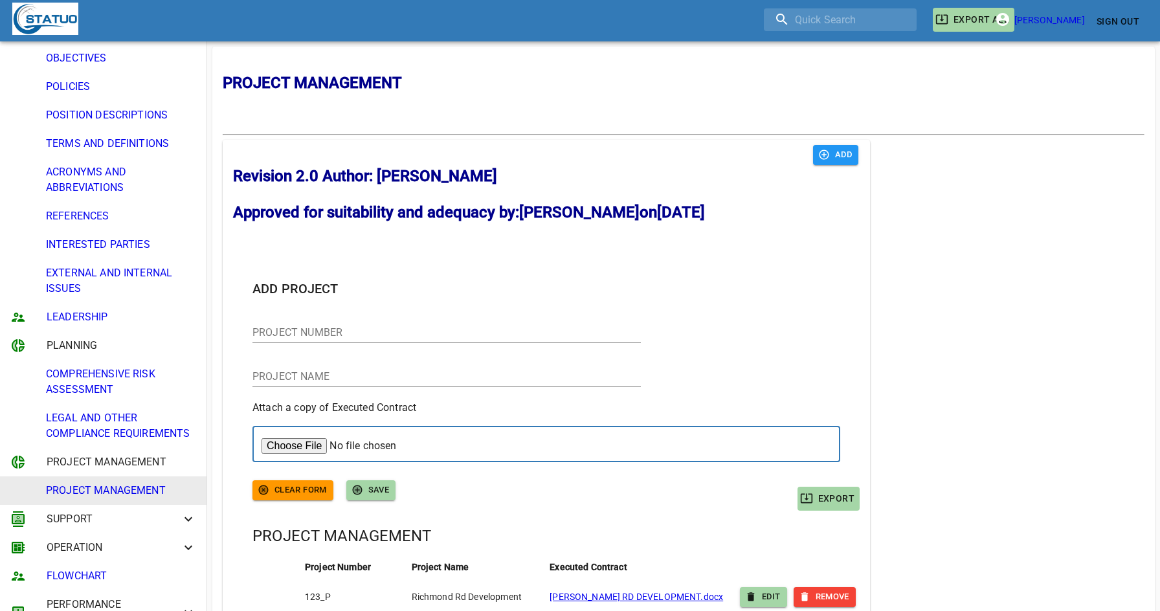
click at [126, 534] on li "OPERATION" at bounding box center [103, 548] width 207 height 28
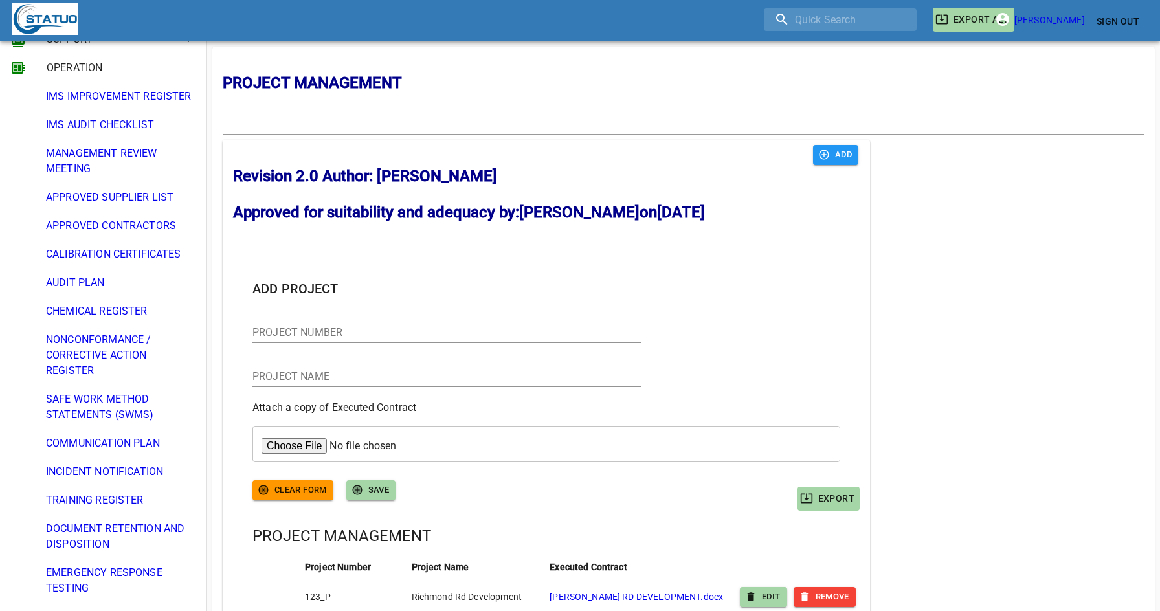
scroll to position [592, 0]
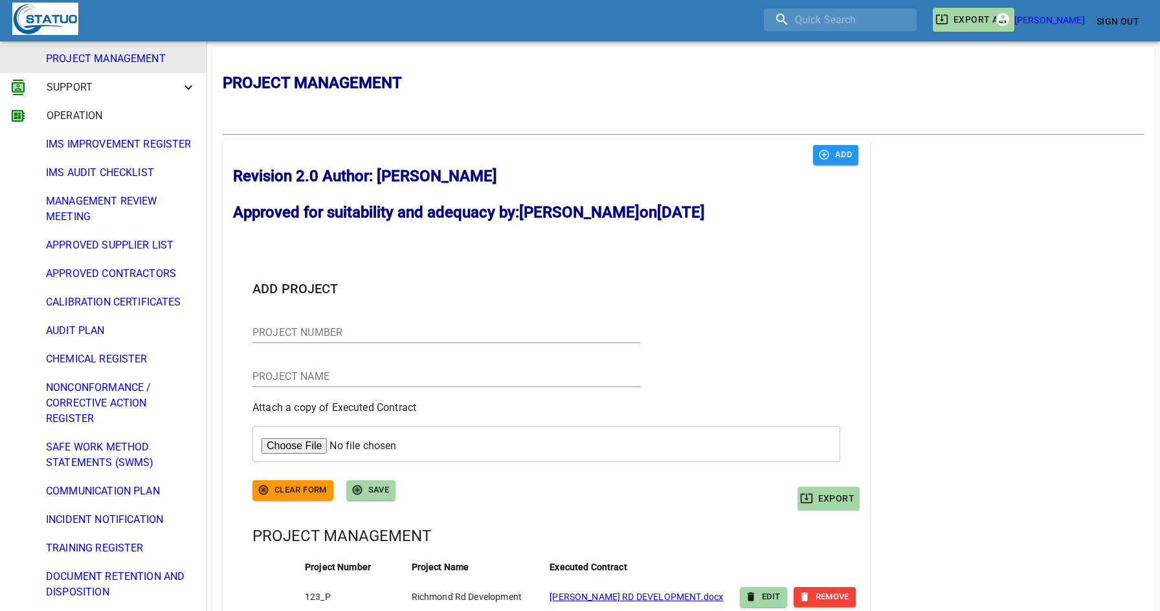
click at [104, 179] on span "IMS AUDIT CHECKLIST" at bounding box center [121, 173] width 150 height 16
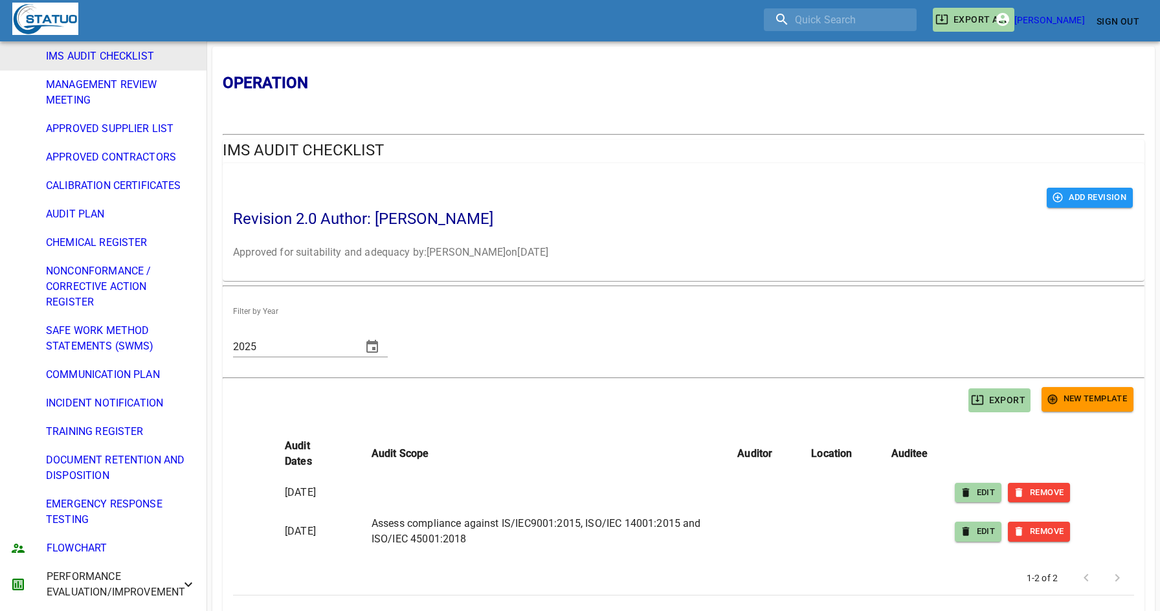
scroll to position [710, 0]
click at [93, 540] on span "FLOWCHART" at bounding box center [122, 548] width 150 height 16
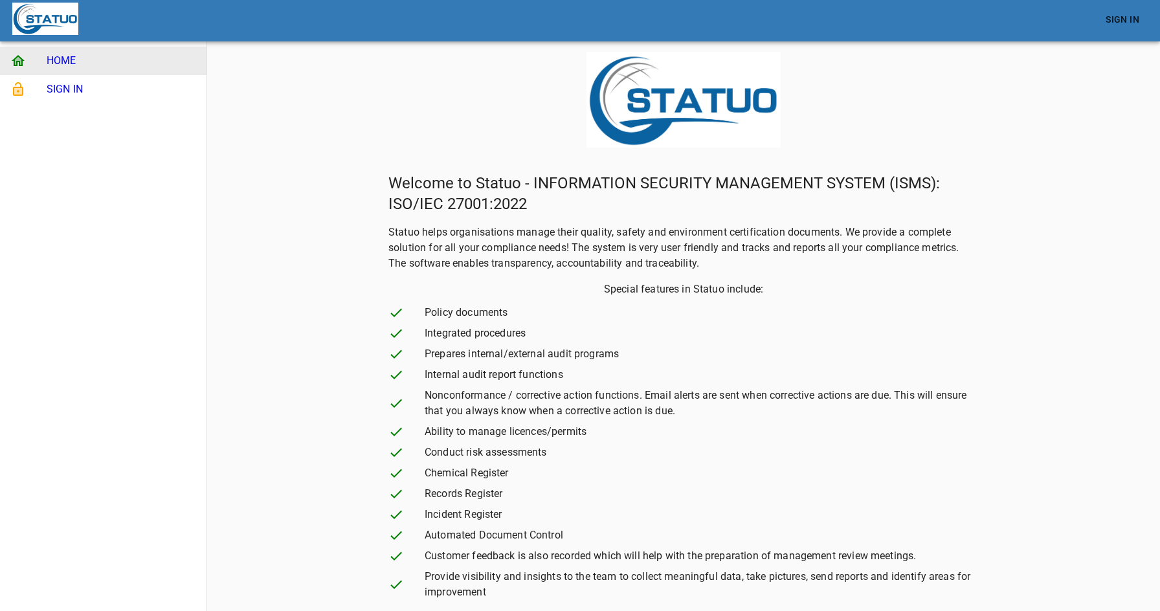
scroll to position [47, 0]
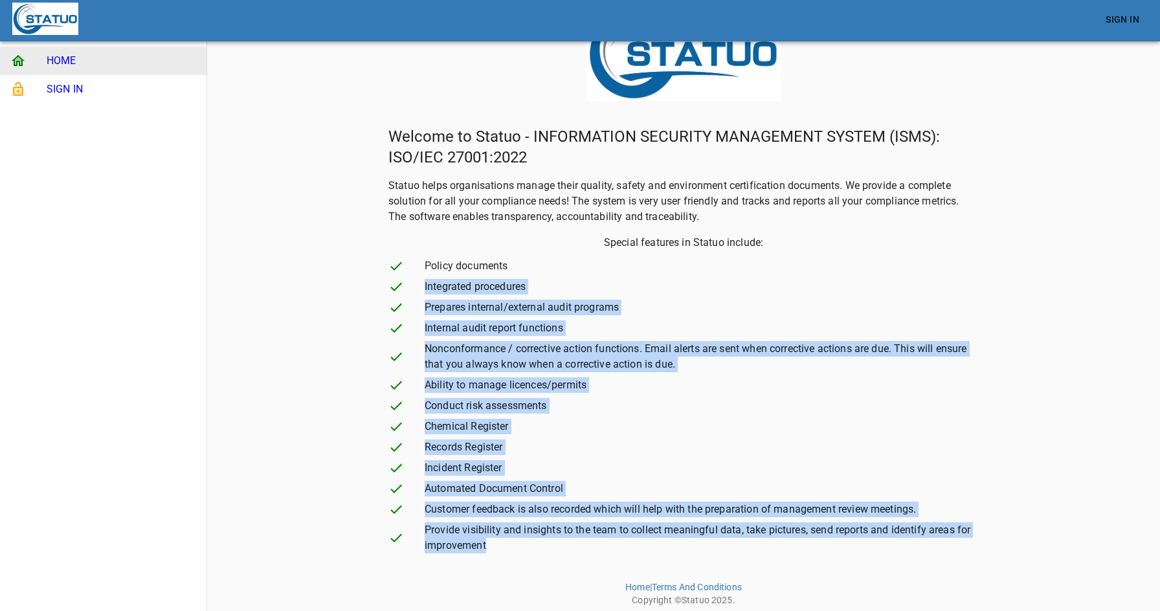
drag, startPoint x: 513, startPoint y: 271, endPoint x: 501, endPoint y: 562, distance: 291.6
click at [501, 562] on main "Welcome to Statuo - INFORMATION SECURITY MANAGEMENT SYSTEM (ISMS): ISO/IEC 2700…" at bounding box center [683, 282] width 953 height 658
click at [502, 440] on span "Records Register" at bounding box center [702, 448] width 554 height 16
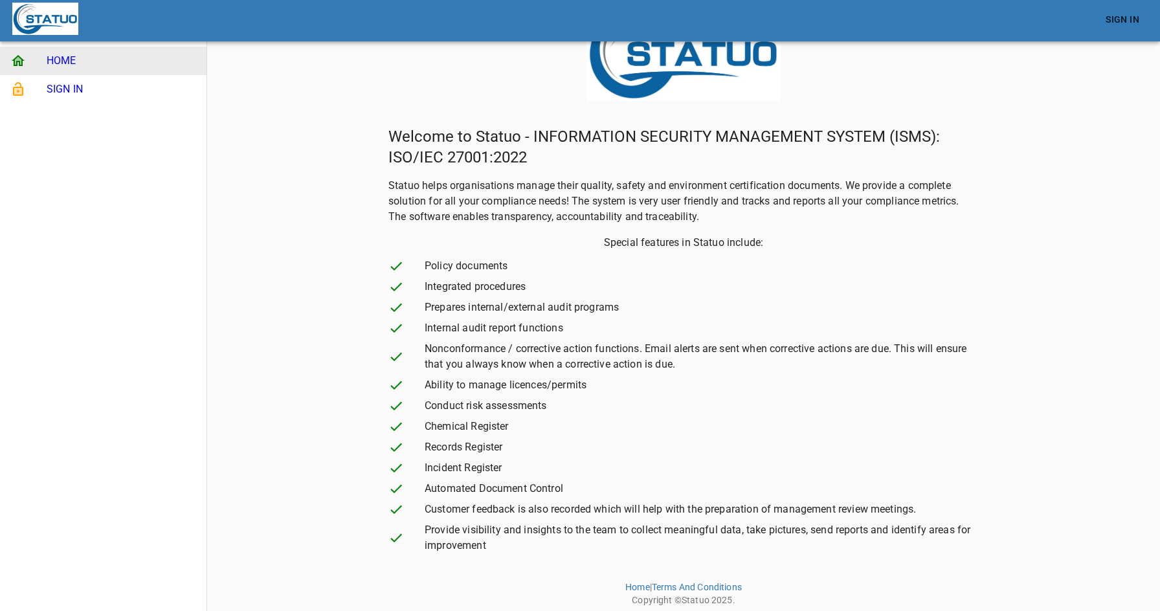
click at [91, 84] on span "SIGN IN" at bounding box center [122, 90] width 150 height 16
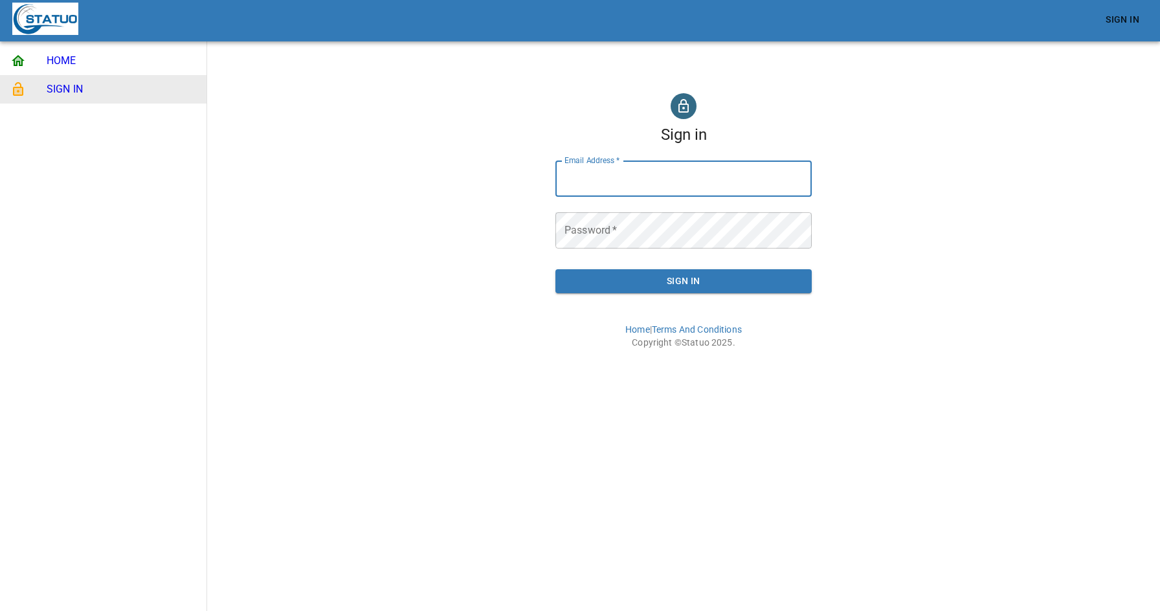
click at [588, 189] on input "Email Address   *" at bounding box center [684, 179] width 256 height 36
type input "[EMAIL_ADDRESS][DOMAIN_NAME]"
click at [658, 269] on button "Sign In" at bounding box center [684, 281] width 256 height 24
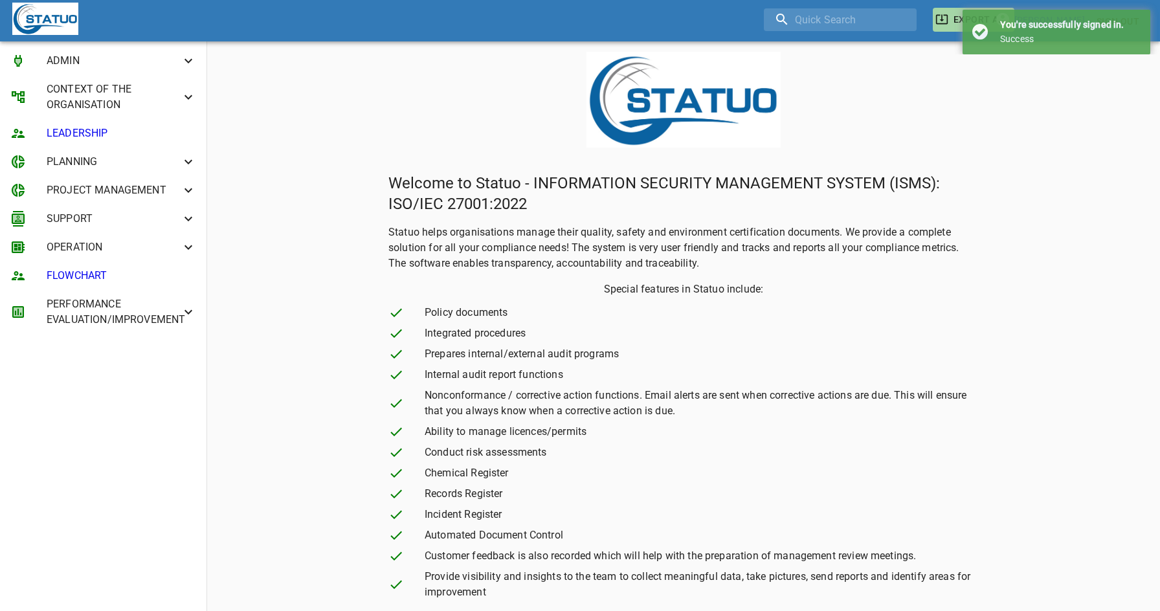
click at [89, 60] on span "ADMIN" at bounding box center [114, 61] width 134 height 16
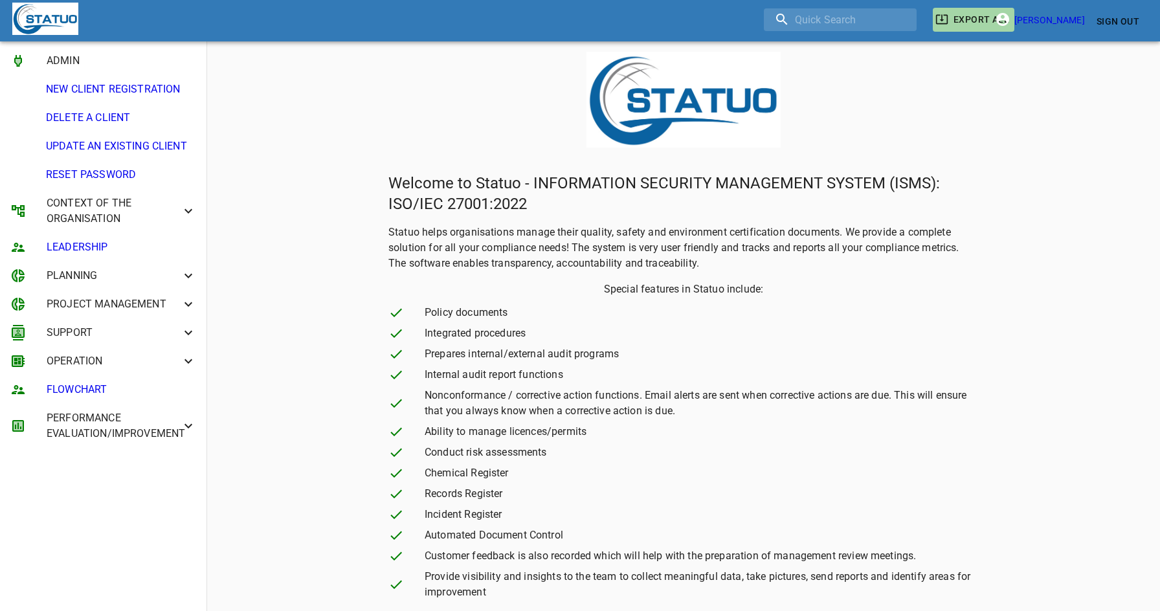
click at [109, 142] on span "UPDATE AN EXISTING CLIENT" at bounding box center [121, 147] width 150 height 16
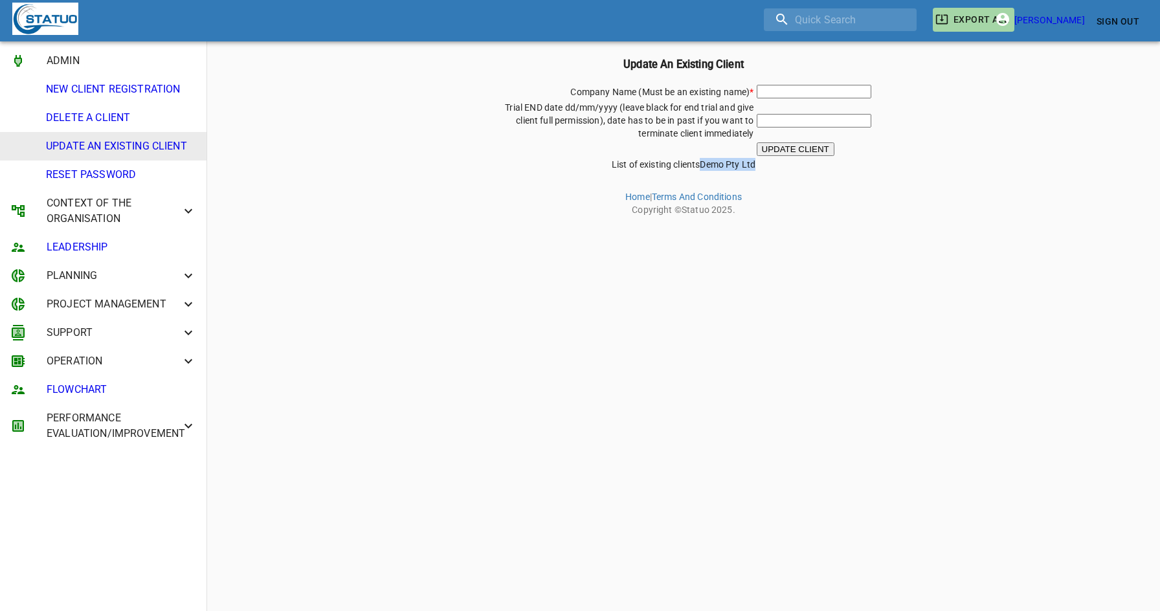
drag, startPoint x: 700, startPoint y: 167, endPoint x: 763, endPoint y: 165, distance: 63.5
click at [763, 165] on div "Company Name (Must be an existing name) * Trial END date dd/mm/yyyy (leave blac…" at bounding box center [683, 127] width 943 height 88
click at [142, 207] on span "CONTEXT OF THE ORGANISATION" at bounding box center [114, 211] width 134 height 31
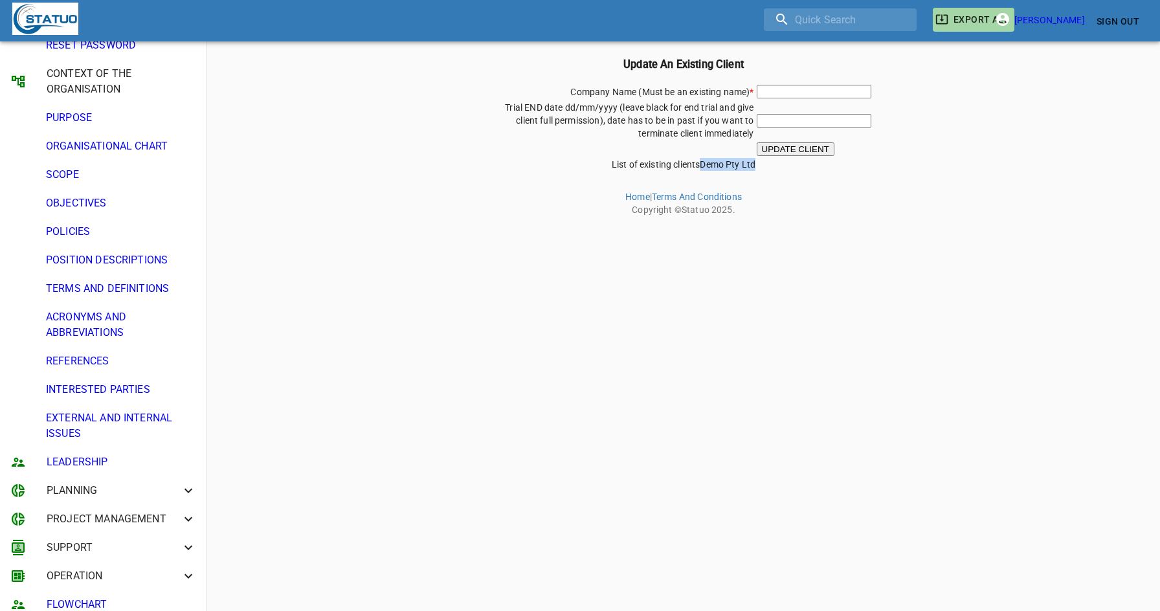
scroll to position [186, 0]
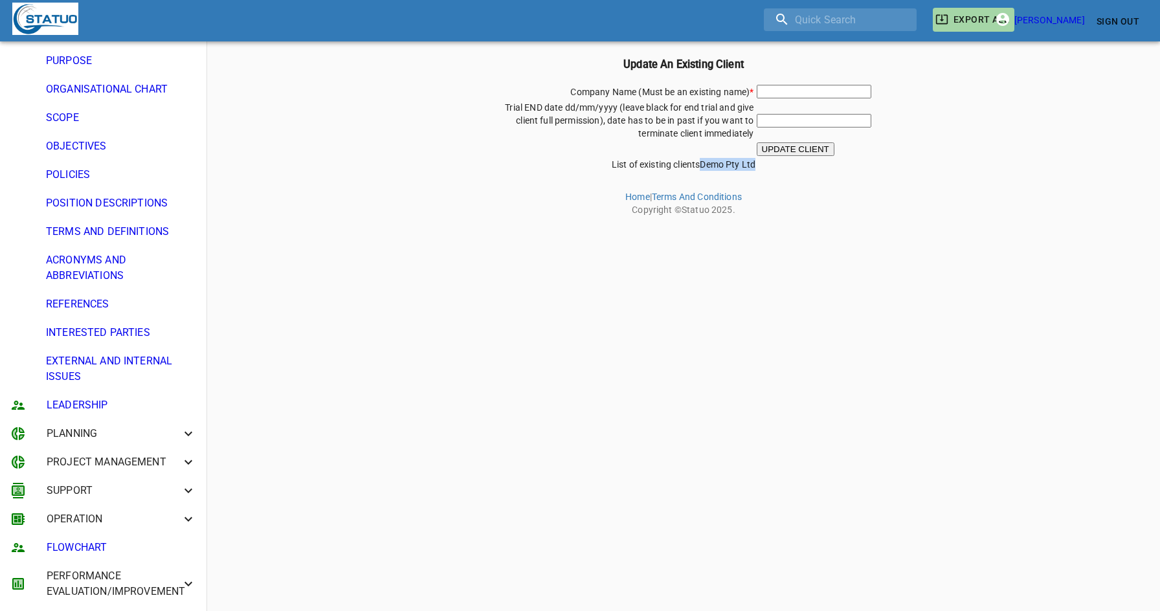
click at [103, 519] on span "OPERATION" at bounding box center [114, 519] width 134 height 16
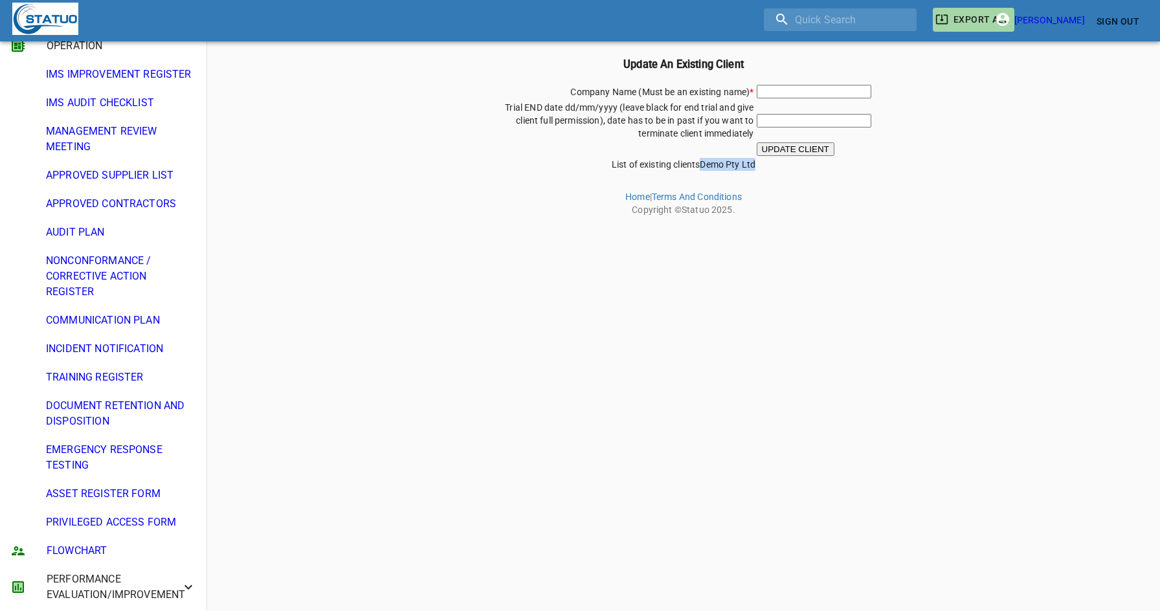
scroll to position [663, 0]
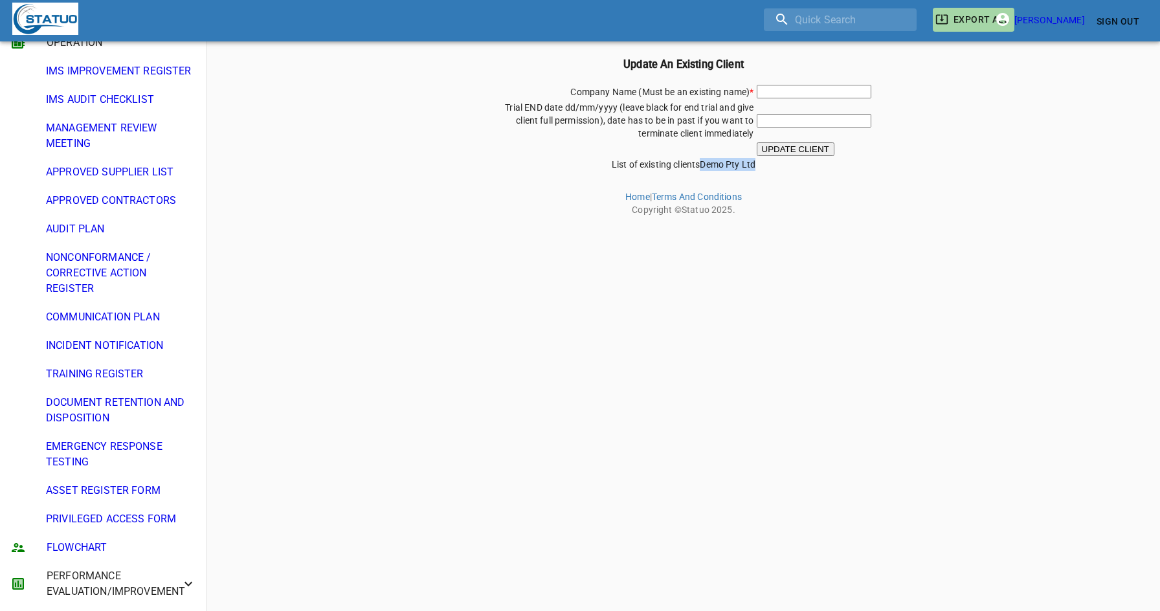
click at [113, 582] on span "PERFORMANCE EVALUATION/IMPROVEMENT" at bounding box center [114, 583] width 134 height 31
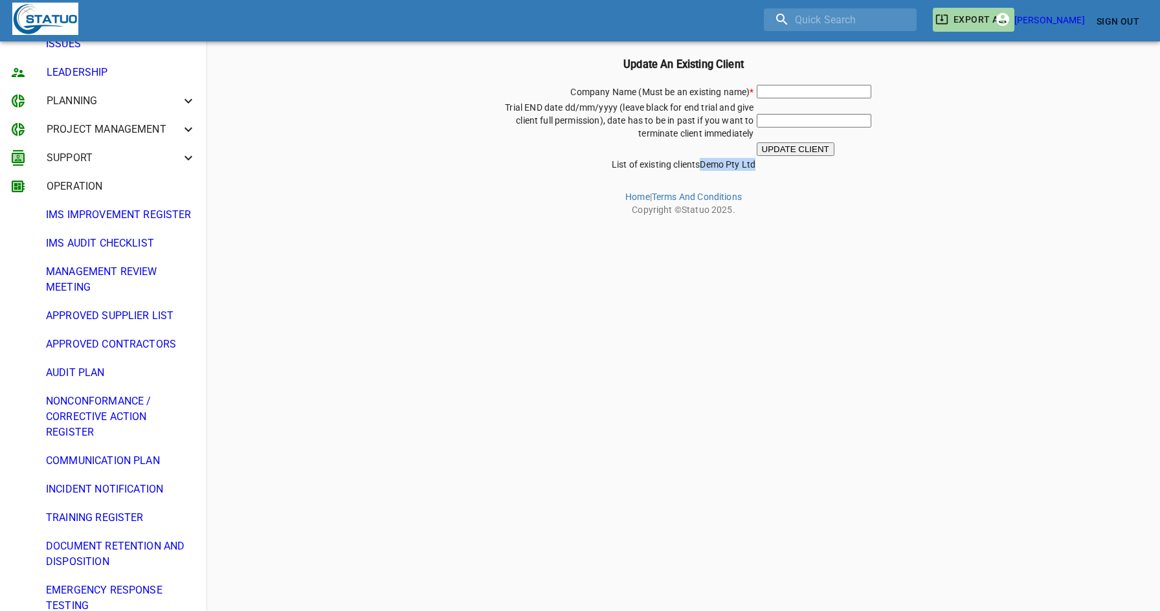
scroll to position [515, 0]
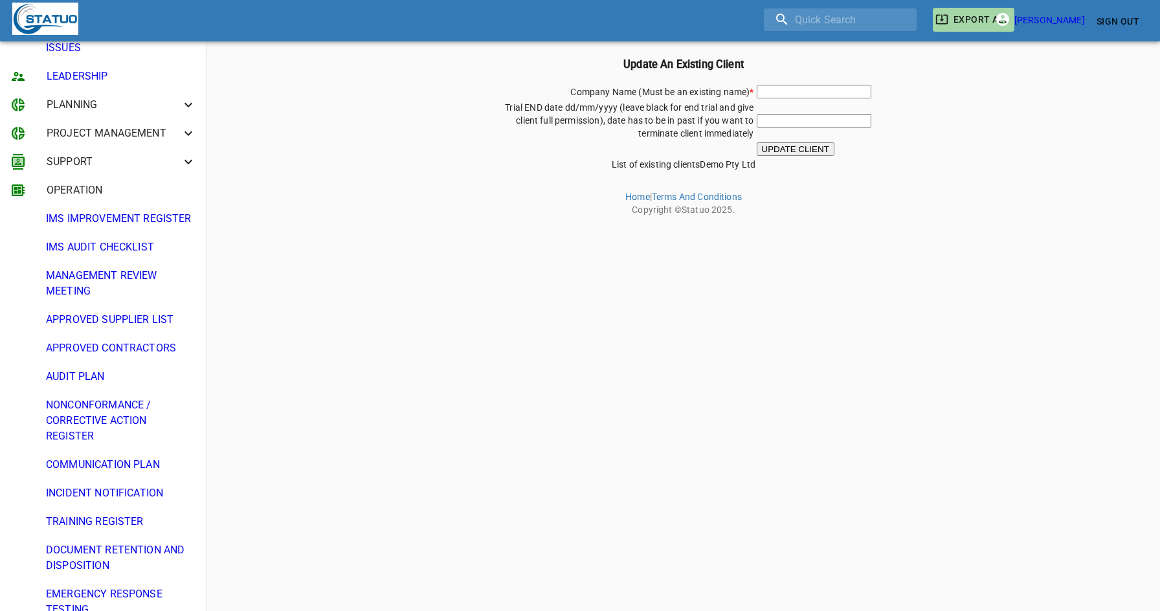
click at [309, 221] on html "EXPORT ALL Andre P Sign Out ADMIN NEW CLIENT REGISTRATION DELETE A CLIENT UPDAT…" at bounding box center [580, 110] width 1160 height 221
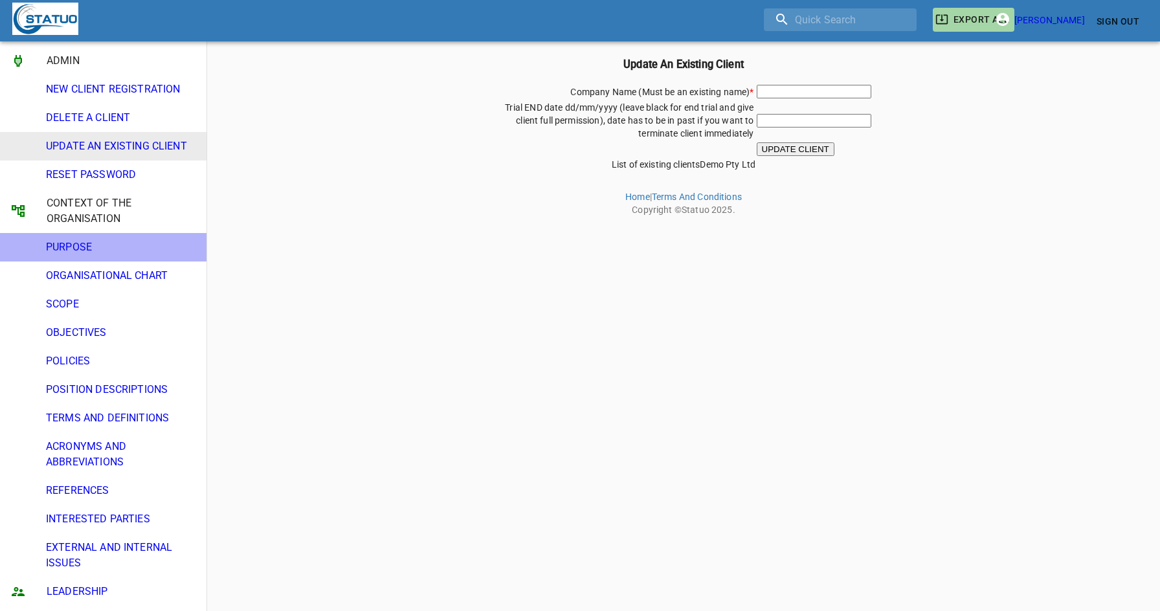
click at [93, 243] on span "PURPOSE" at bounding box center [121, 248] width 150 height 16
